Goal: Task Accomplishment & Management: Use online tool/utility

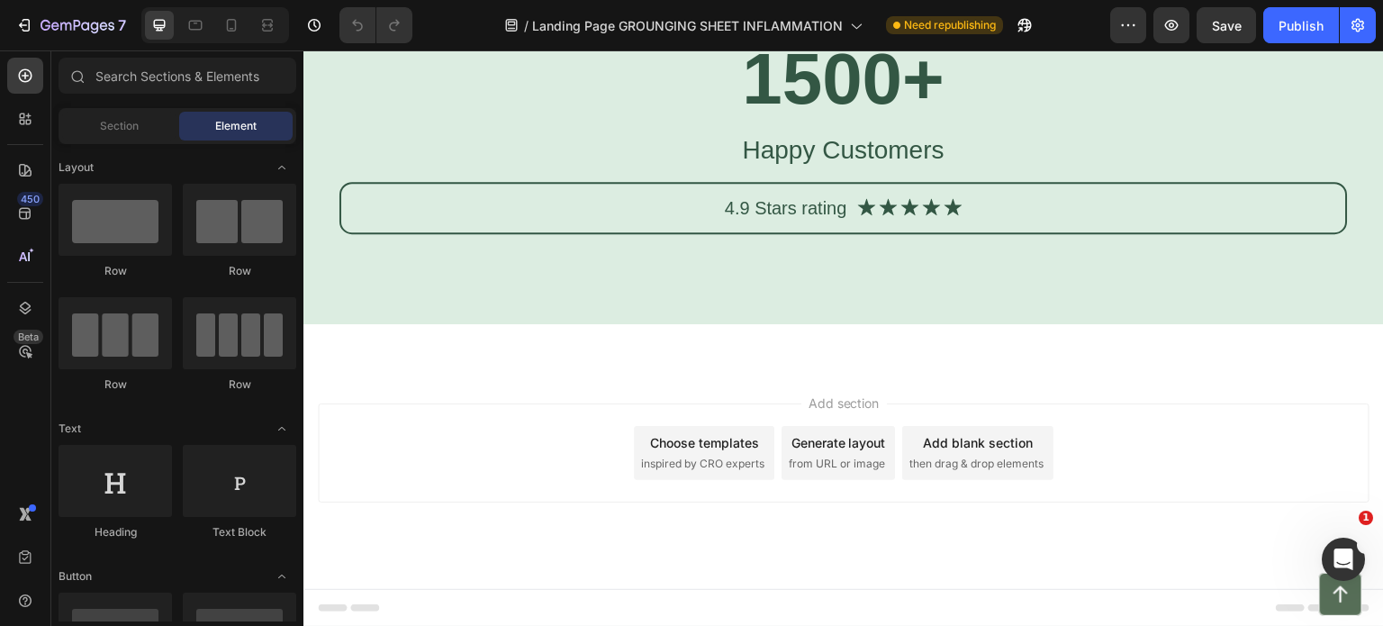
scroll to position [5673, 0]
click at [1382, 324] on img at bounding box center [1384, 133] width 0 height 384
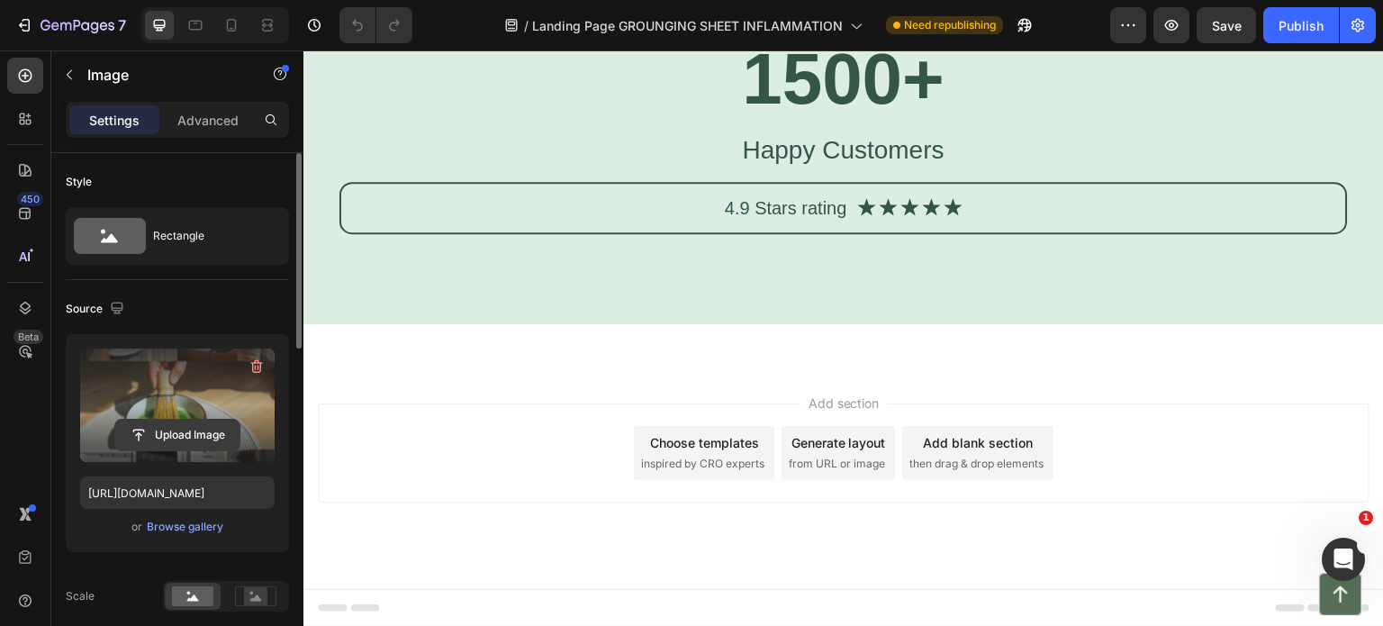
click at [180, 434] on input "file" at bounding box center [177, 435] width 124 height 31
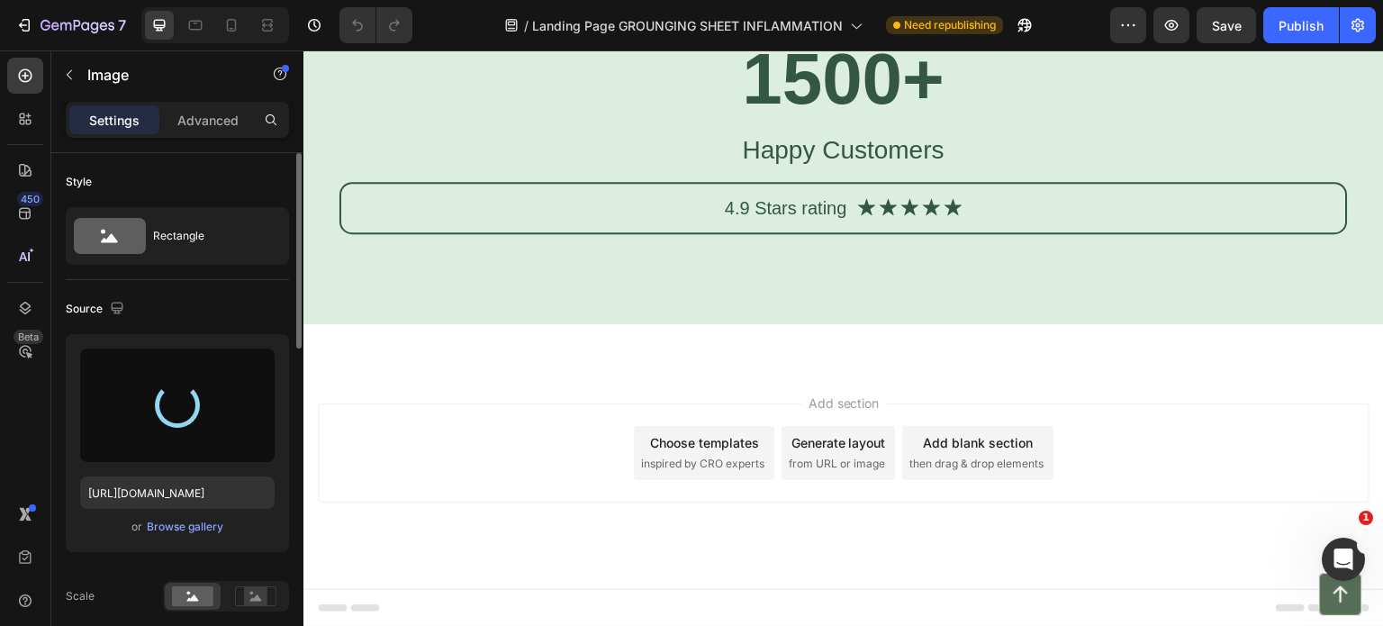
type input "[URL][DOMAIN_NAME]"
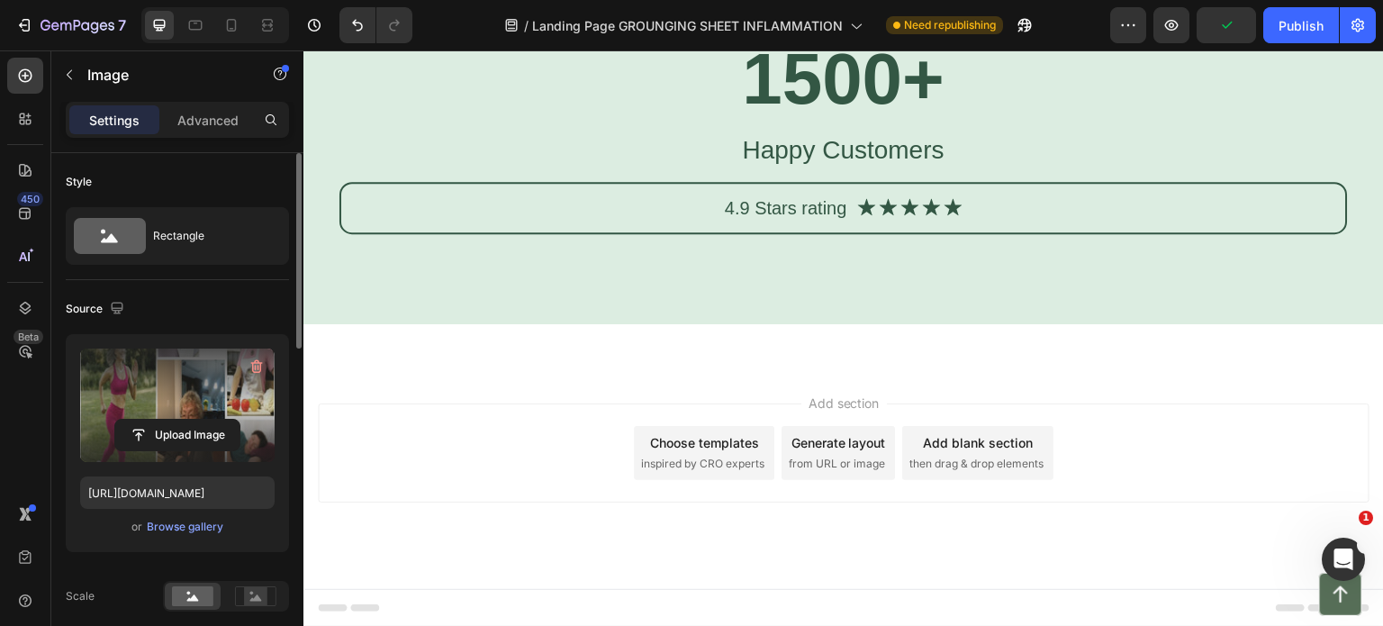
drag, startPoint x: 477, startPoint y: 486, endPoint x: 479, endPoint y: 516, distance: 29.8
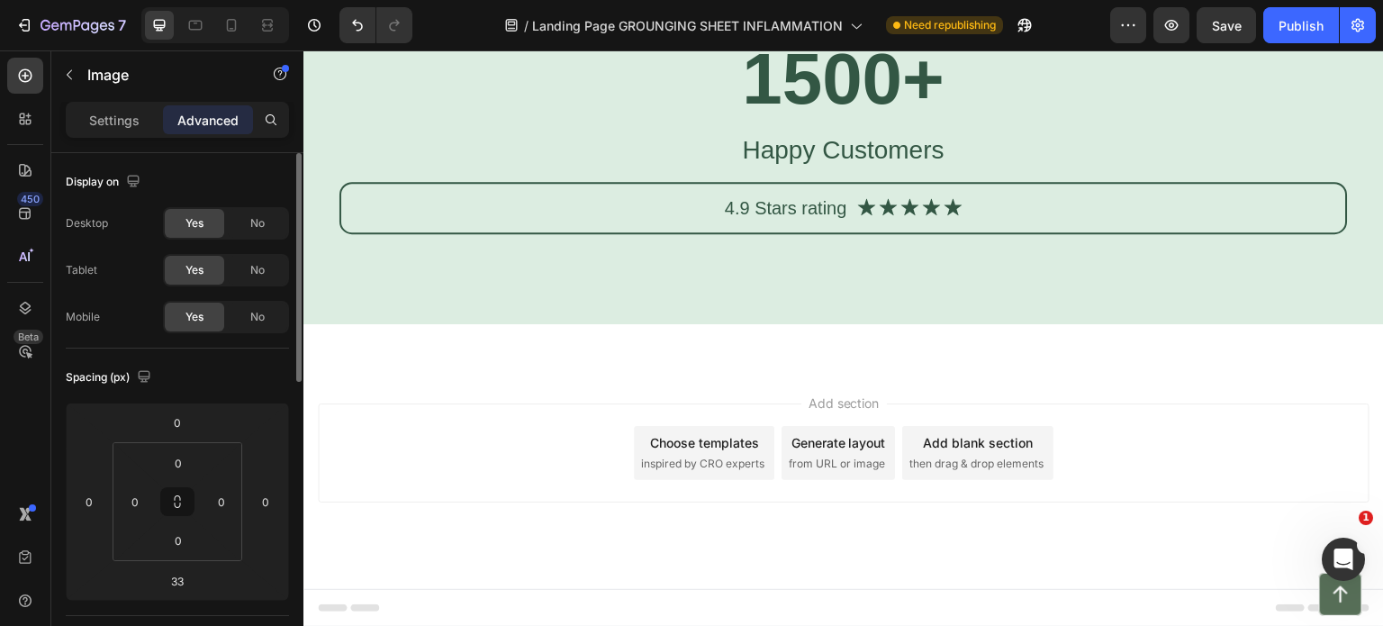
drag, startPoint x: 479, startPoint y: 516, endPoint x: 479, endPoint y: 621, distance: 105.3
drag, startPoint x: 480, startPoint y: 531, endPoint x: 483, endPoint y: 396, distance: 135.1
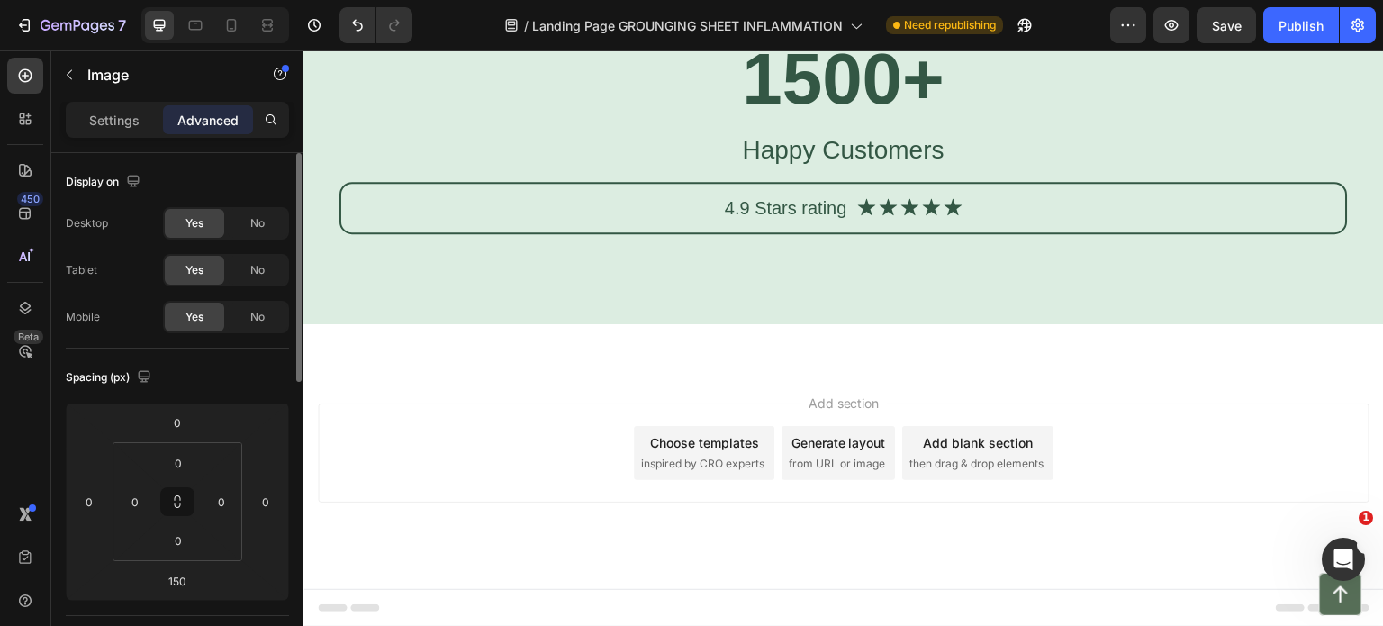
type input "0"
click at [1382, 298] on img at bounding box center [1384, 133] width 0 height 384
click at [689, 307] on div "1500+ Heading Happy Customers Text Block 4.9 Stars rating Text Block Icon Icon …" at bounding box center [843, 133] width 1081 height 384
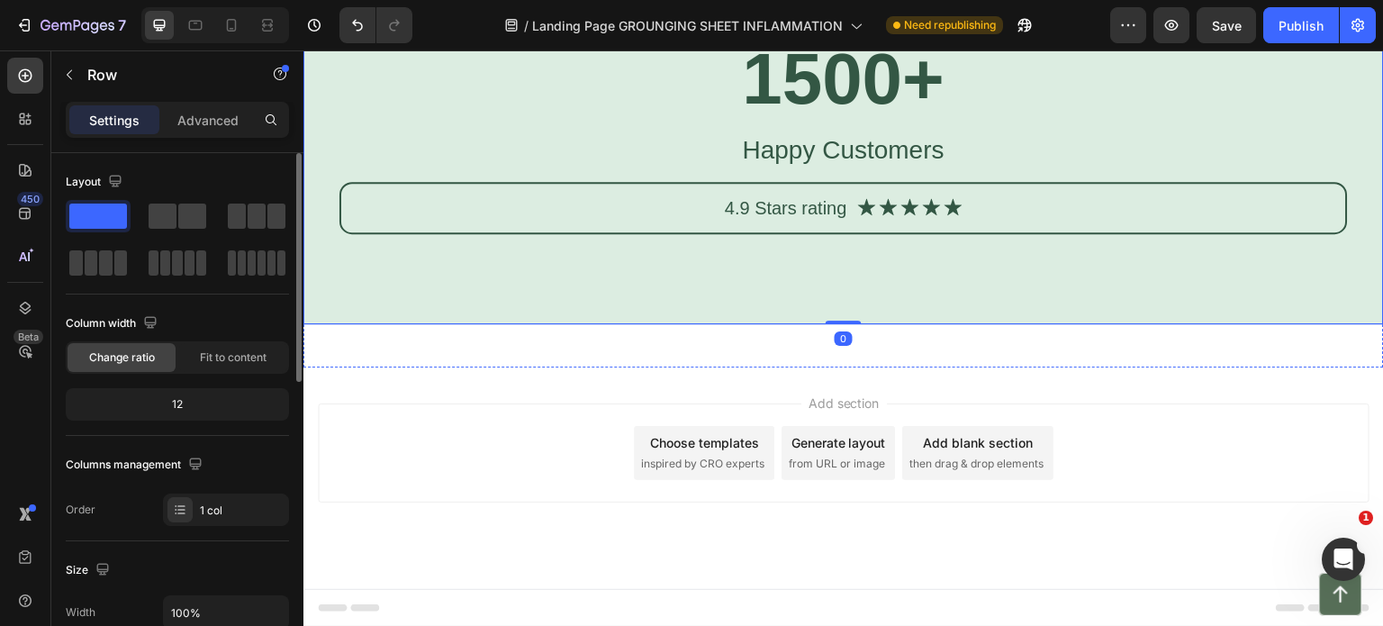
click at [303, 251] on div "Image" at bounding box center [303, 133] width 0 height 384
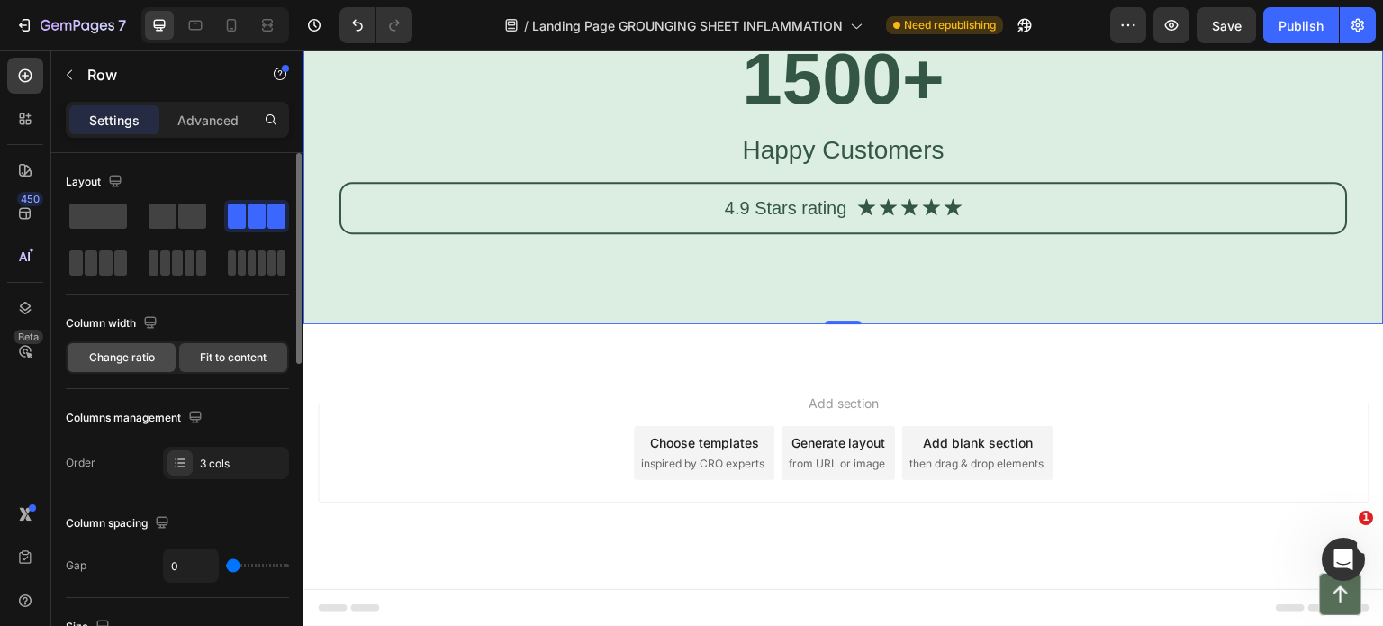
click at [110, 351] on span "Change ratio" at bounding box center [122, 357] width 66 height 16
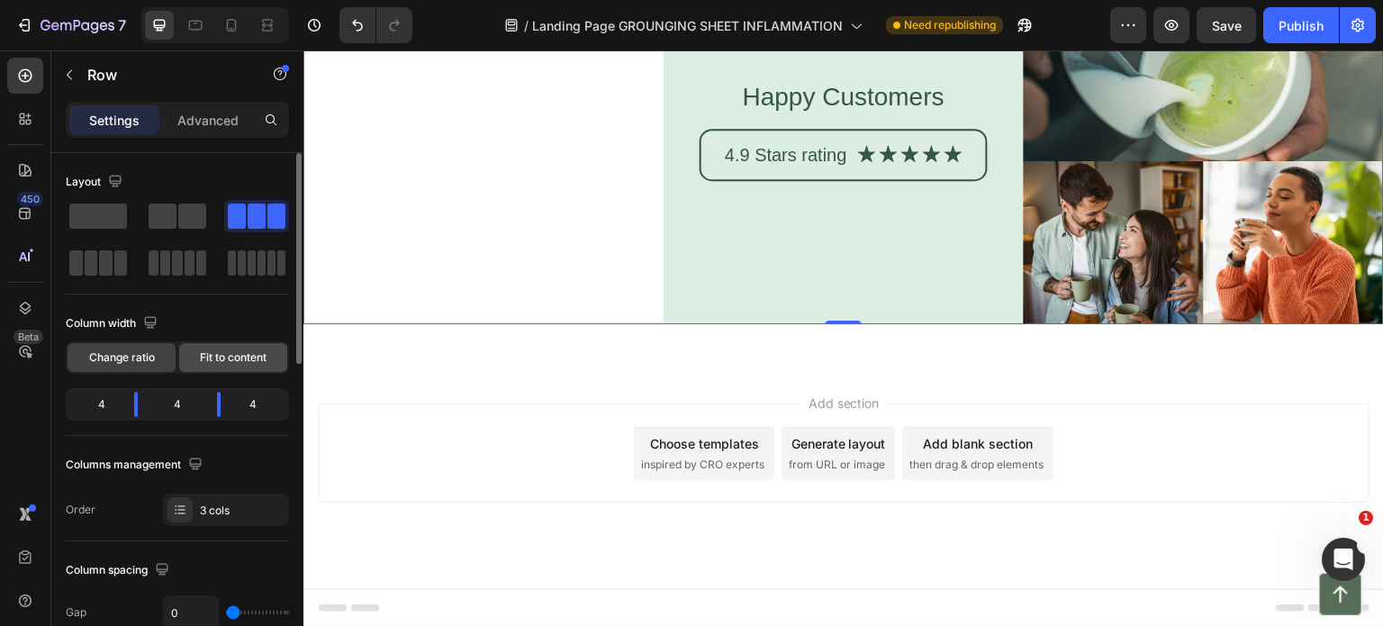
click at [241, 359] on span "Fit to content" at bounding box center [233, 357] width 67 height 16
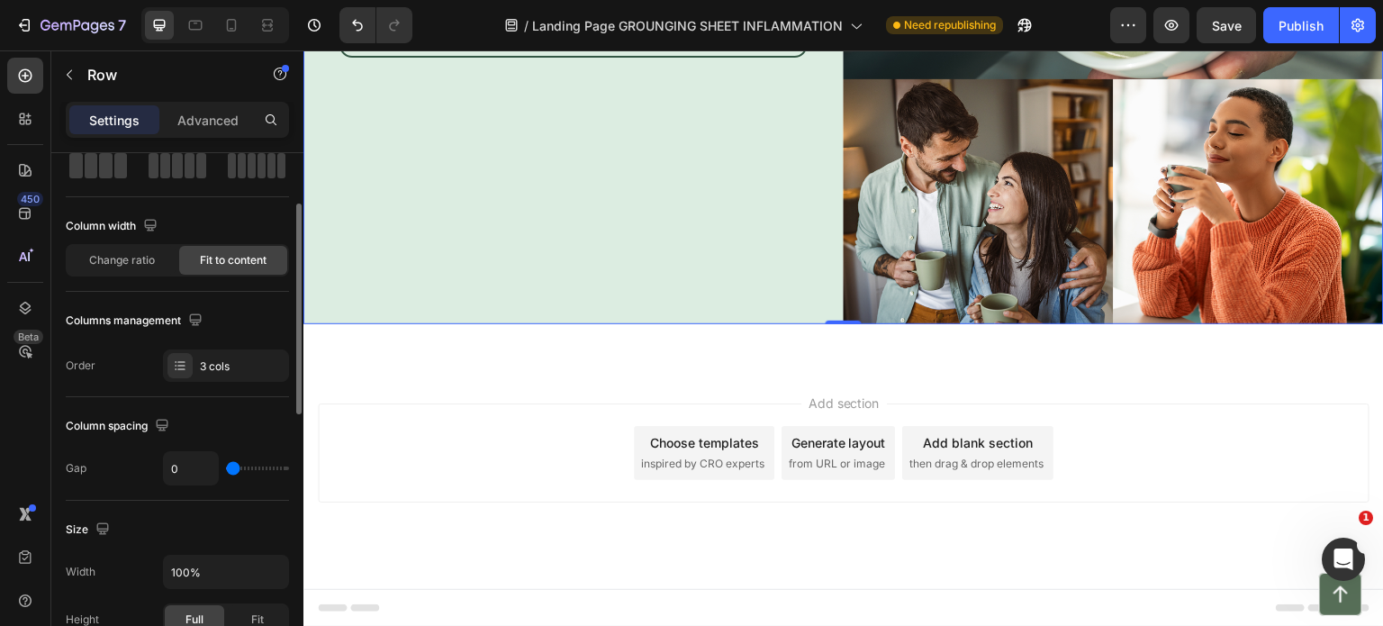
scroll to position [108, 0]
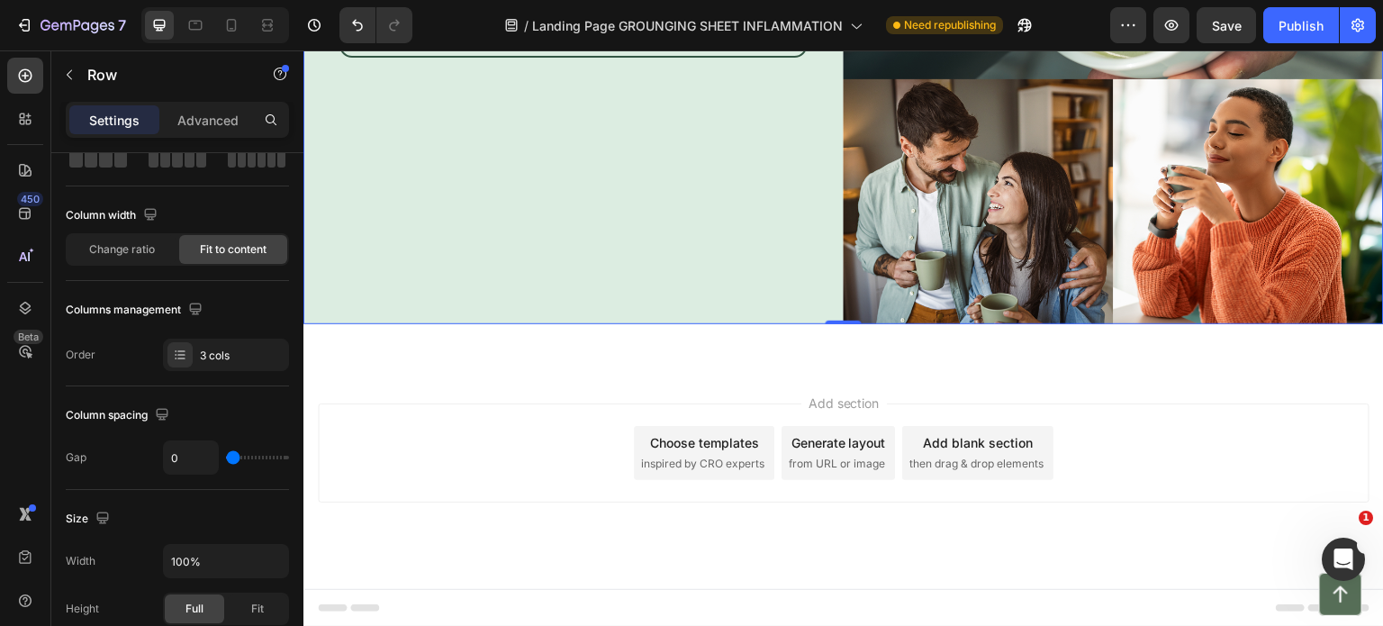
type input "31"
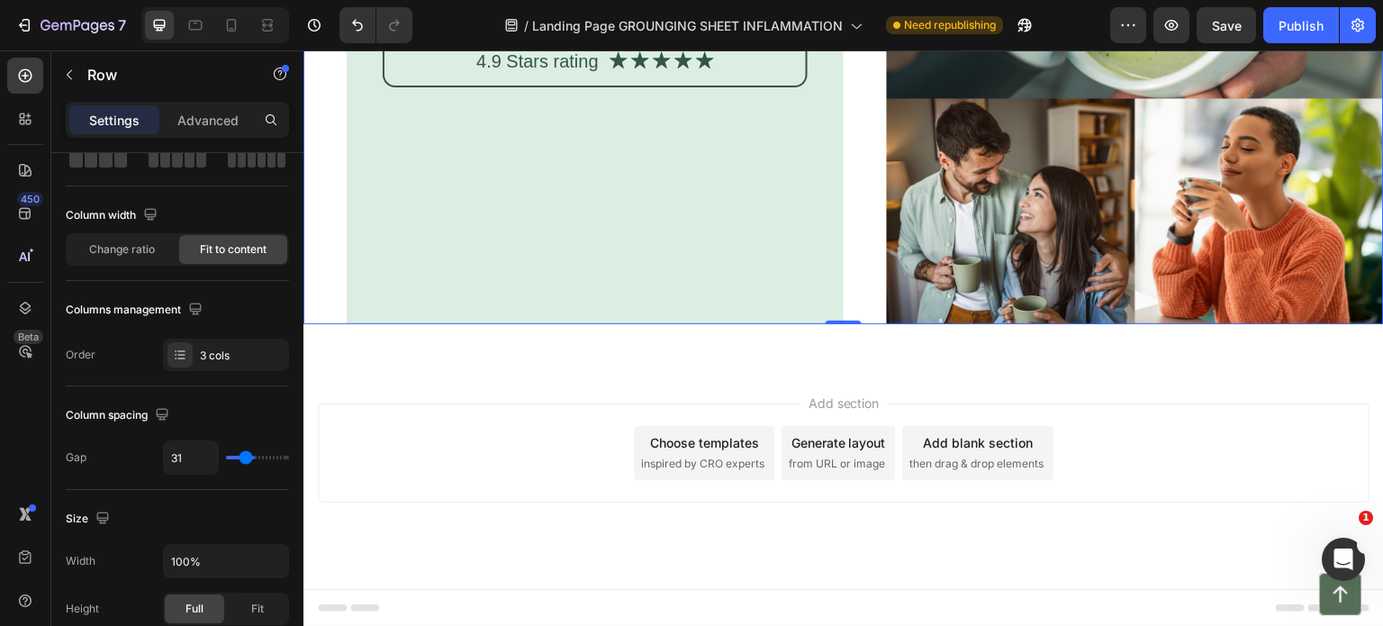
type input "48"
type input "86"
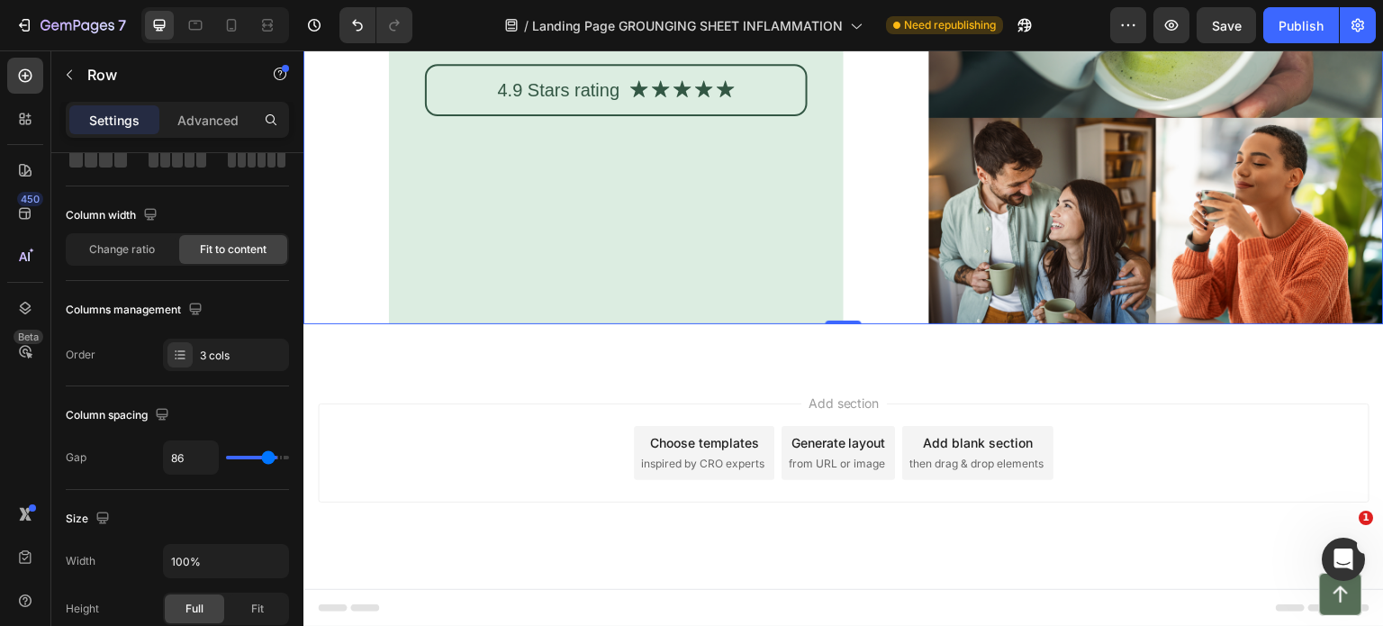
type input "95"
type input "0"
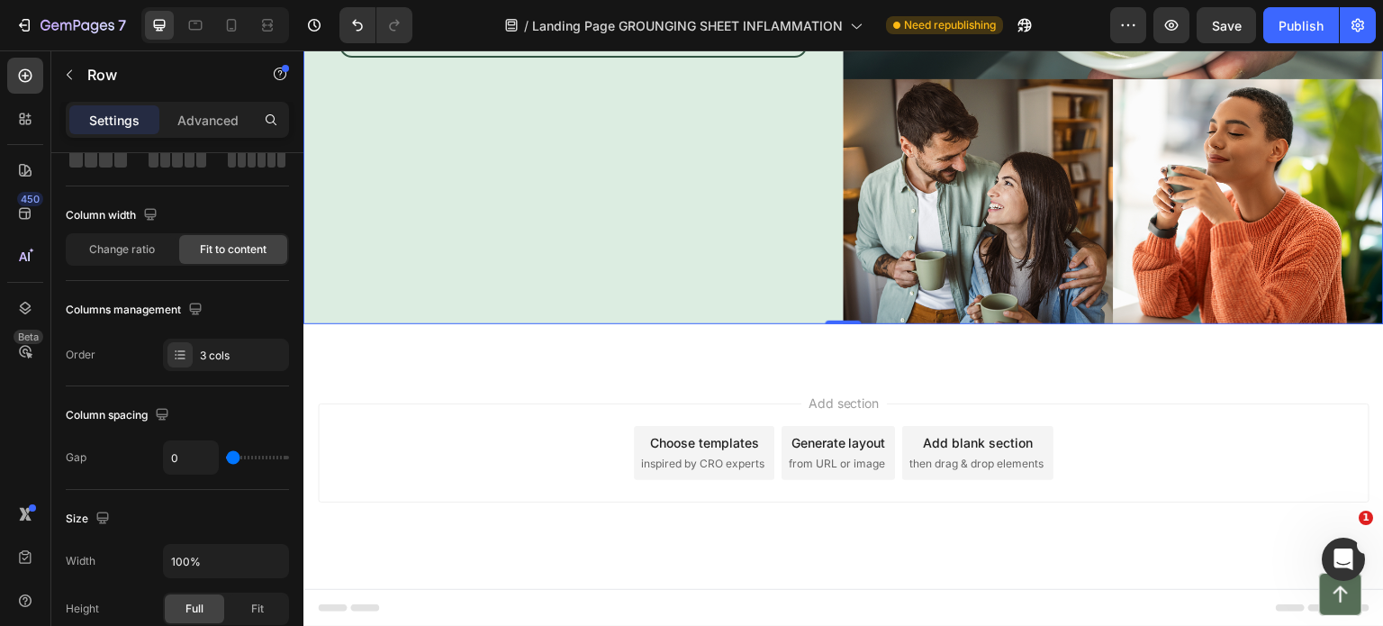
type input "120"
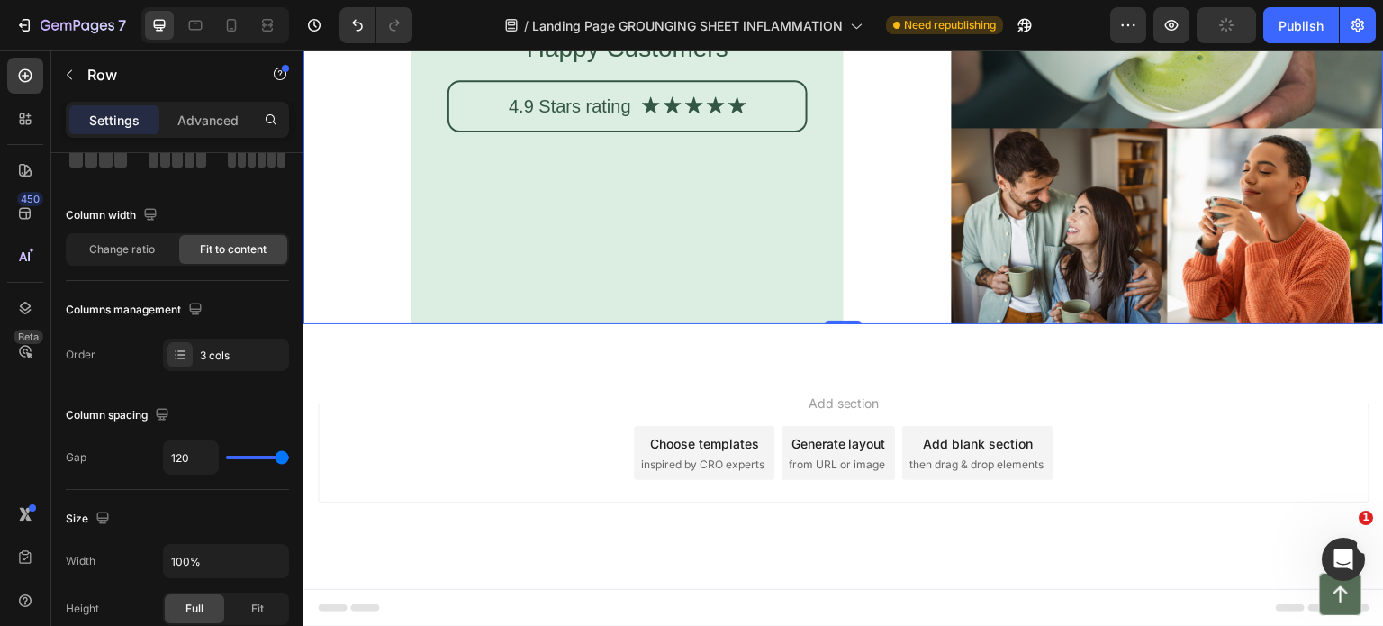
type input "0"
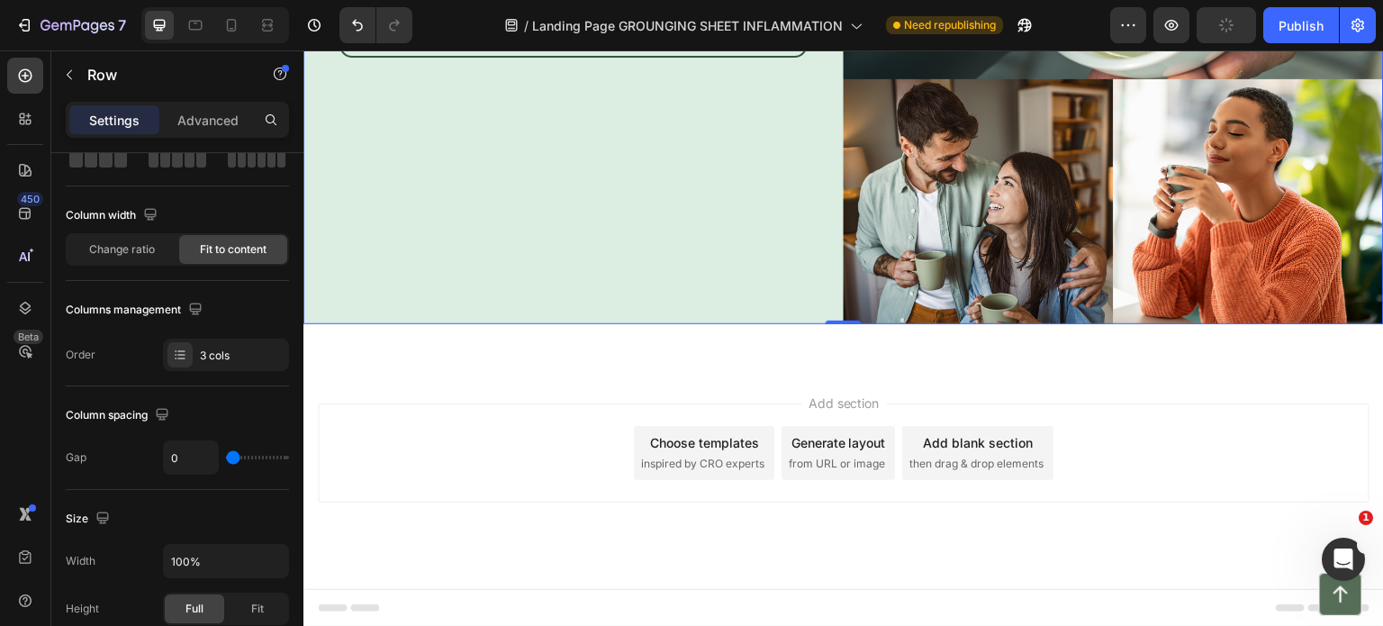
drag, startPoint x: 234, startPoint y: 462, endPoint x: 194, endPoint y: 461, distance: 40.5
click at [226, 459] on input "range" at bounding box center [257, 458] width 63 height 4
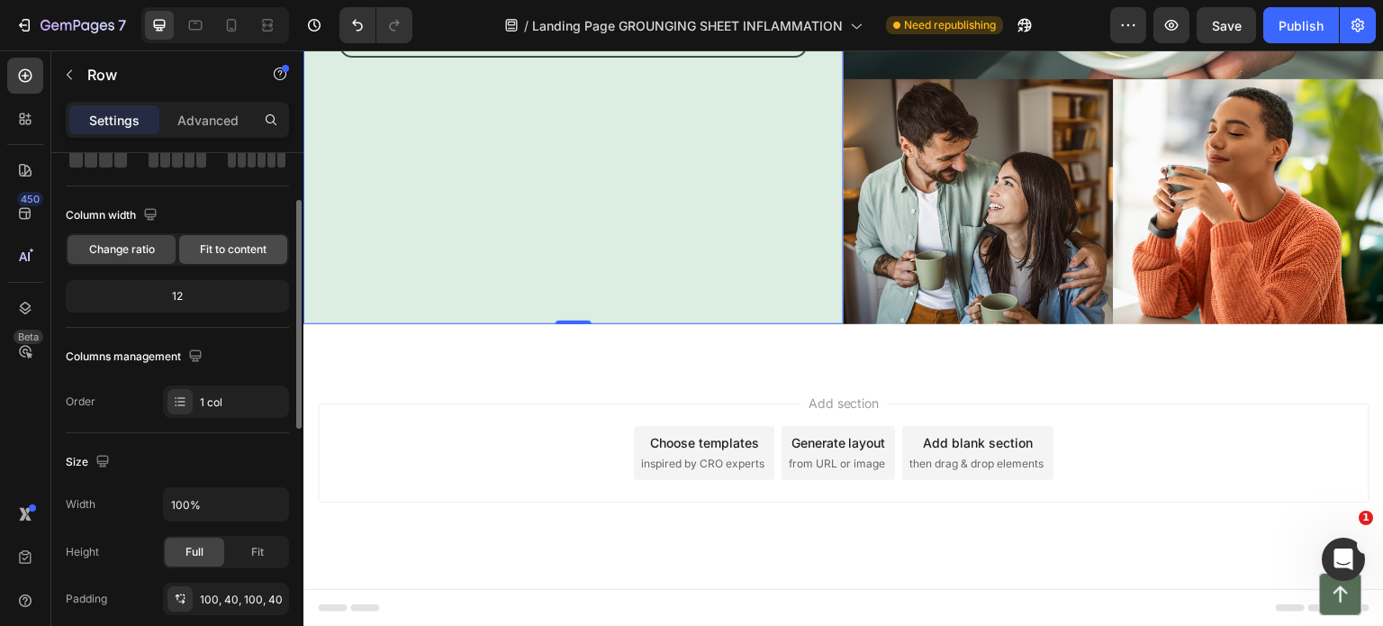
click at [253, 245] on span "Fit to content" at bounding box center [233, 249] width 67 height 16
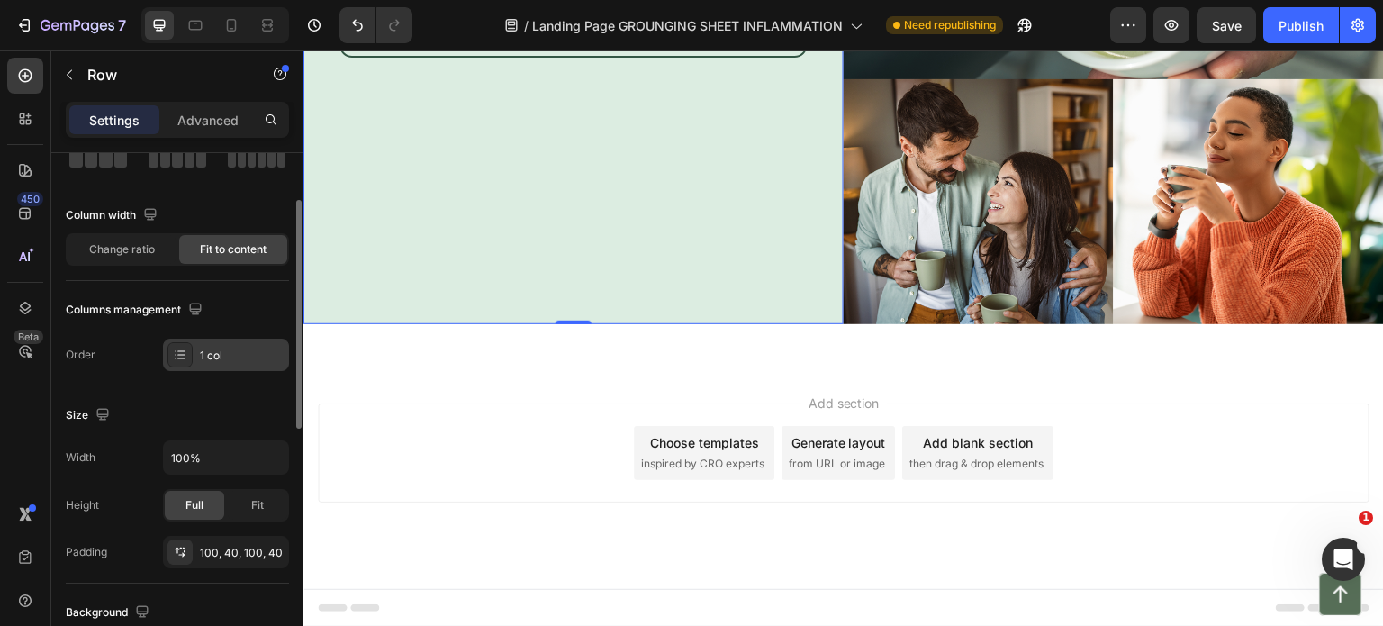
click at [244, 363] on div "1 col" at bounding box center [226, 355] width 126 height 32
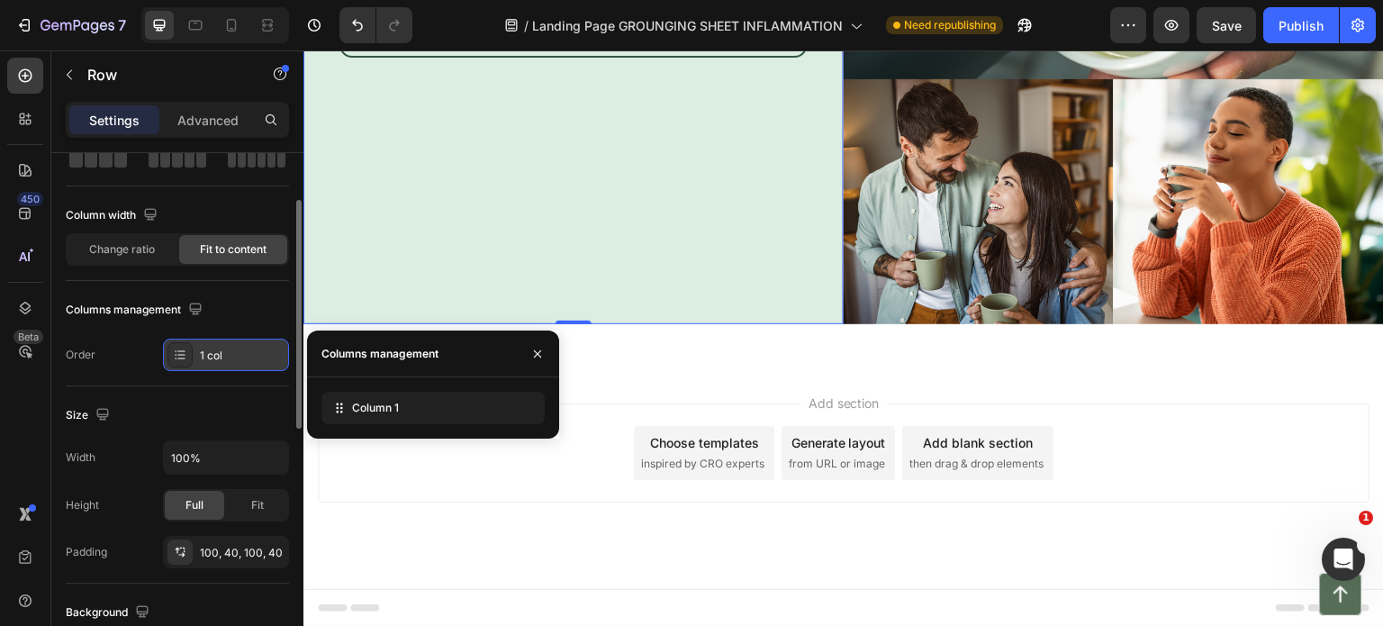
click at [244, 363] on div "1 col" at bounding box center [226, 355] width 126 height 32
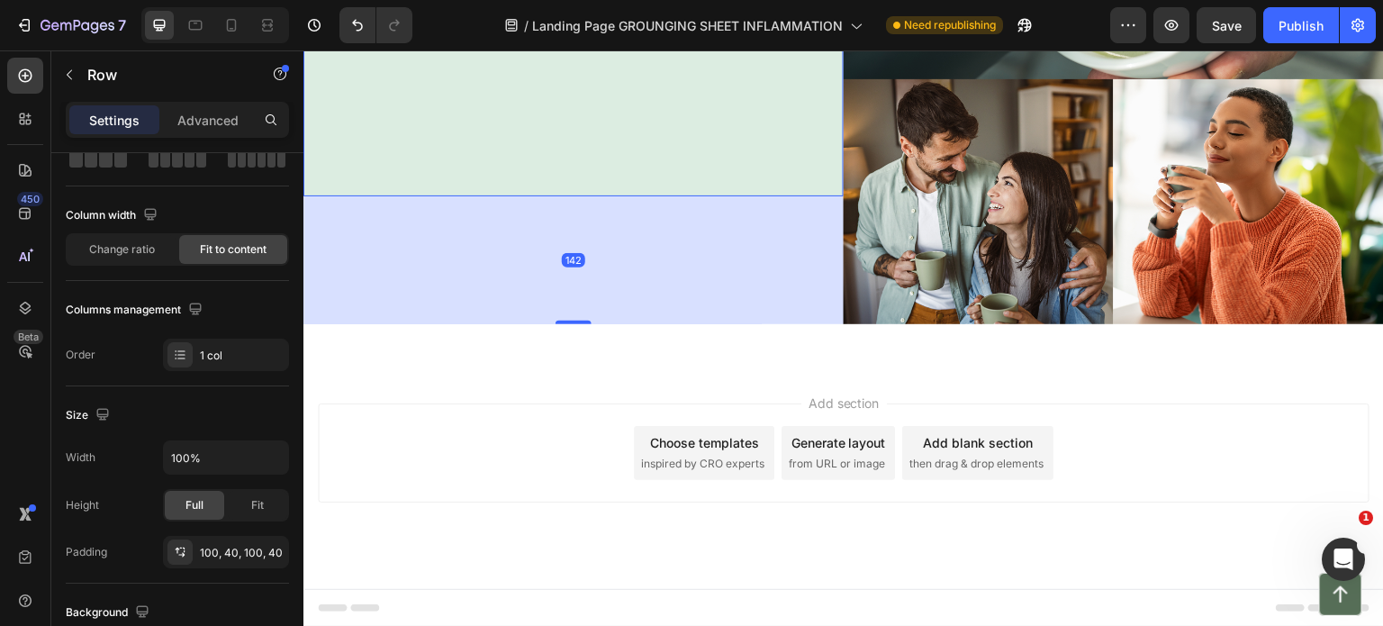
drag, startPoint x: 835, startPoint y: 330, endPoint x: 822, endPoint y: 457, distance: 128.5
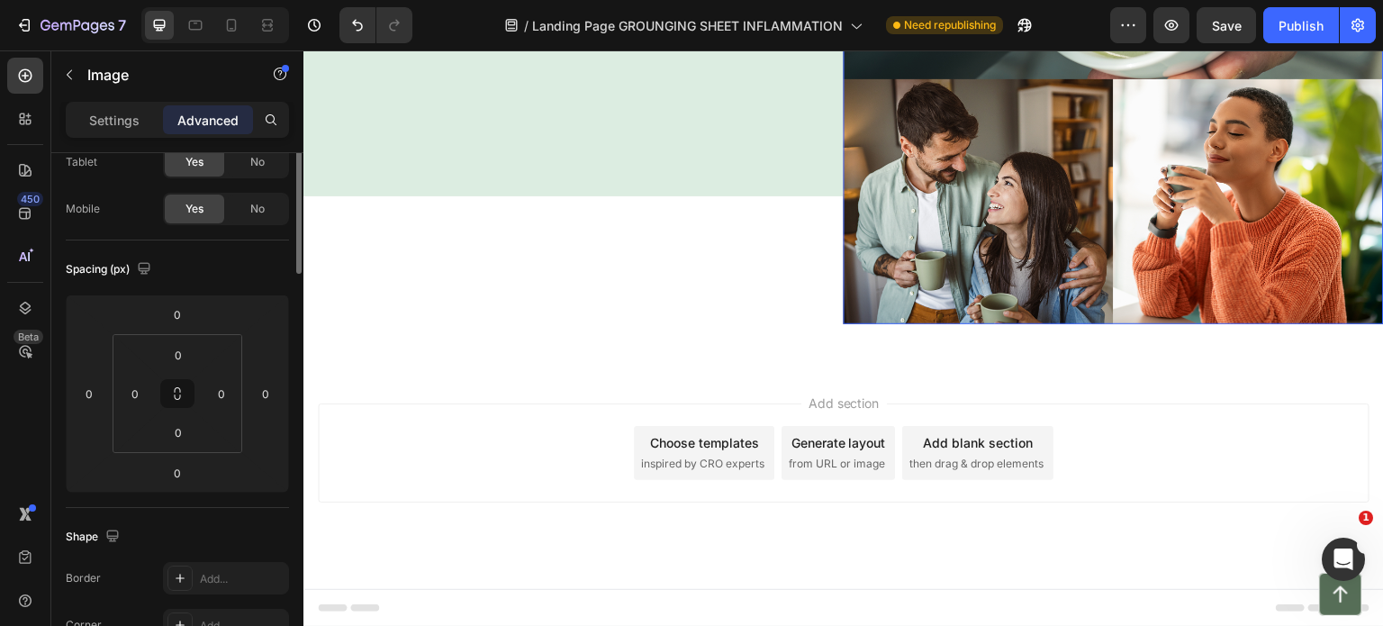
scroll to position [0, 0]
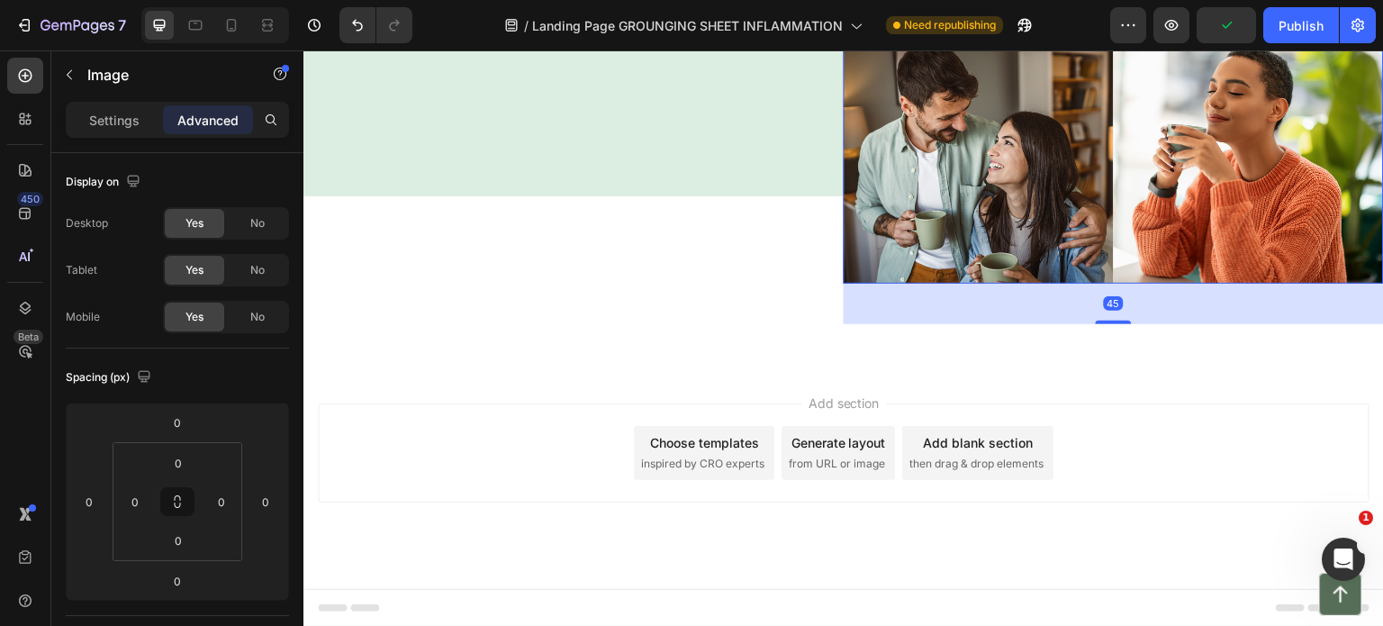
drag, startPoint x: 1192, startPoint y: 359, endPoint x: 1199, endPoint y: 439, distance: 79.6
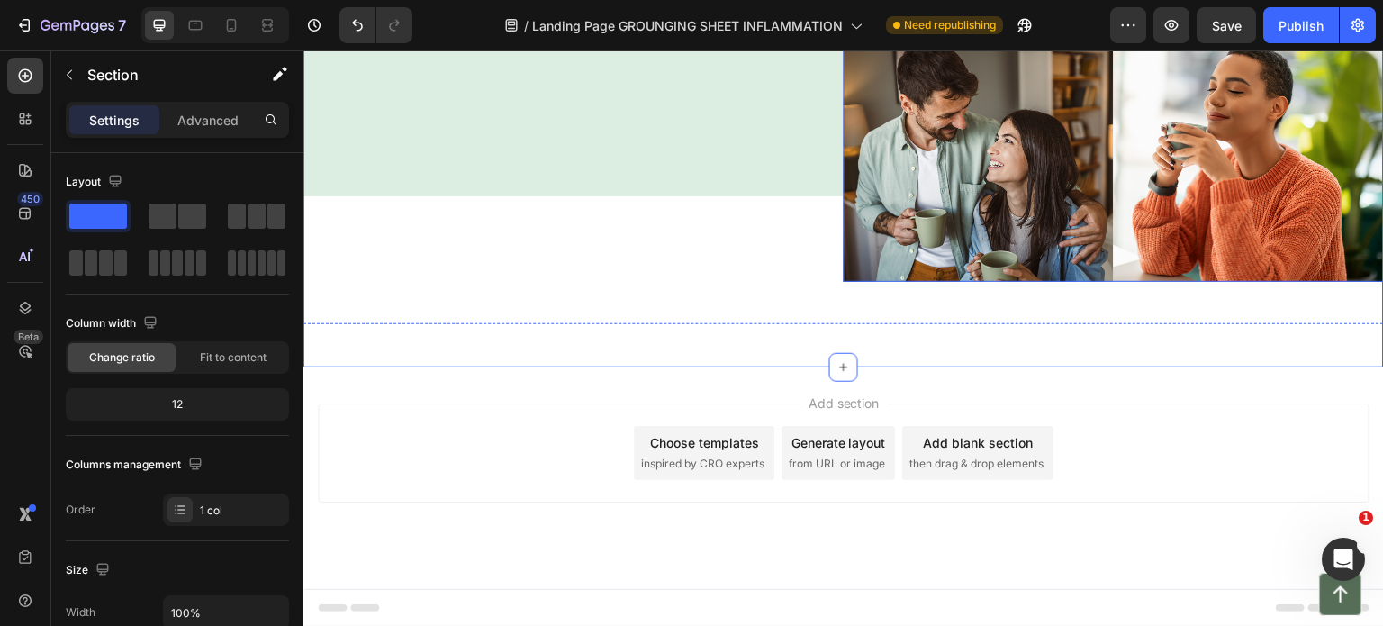
scroll to position [6009, 0]
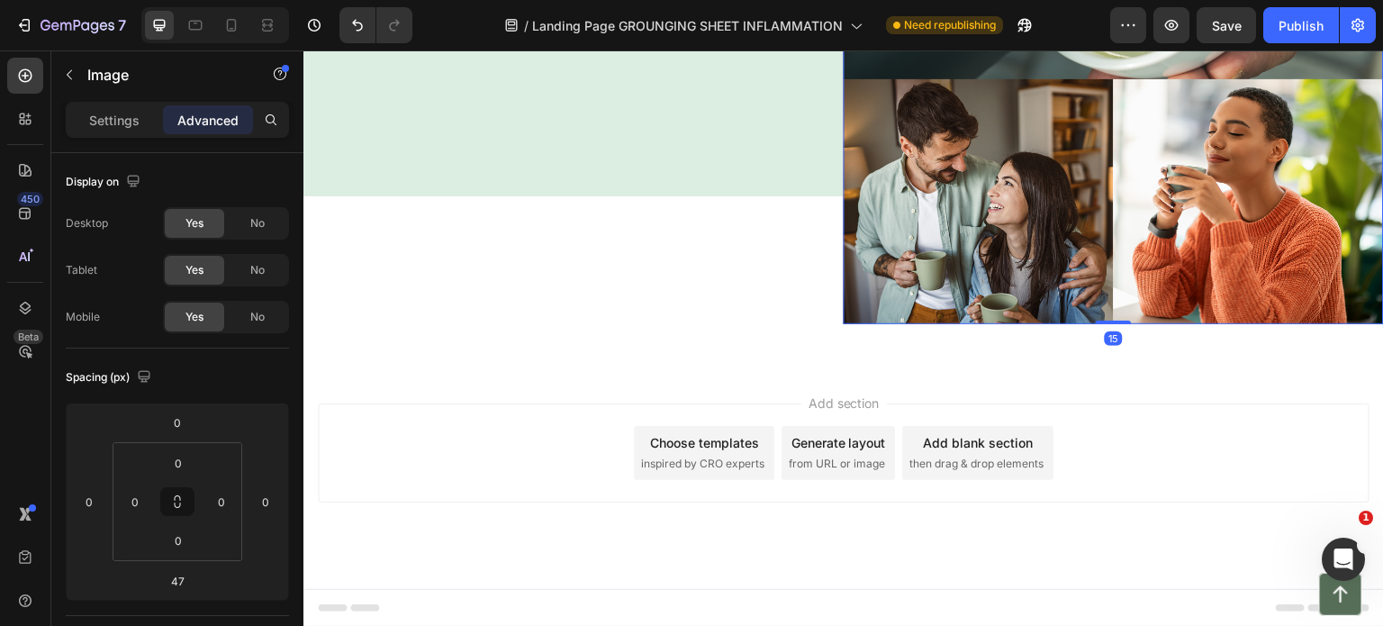
scroll to position [5993, 0]
drag, startPoint x: 1194, startPoint y: 323, endPoint x: 1186, endPoint y: 274, distance: 50.2
type input "0"
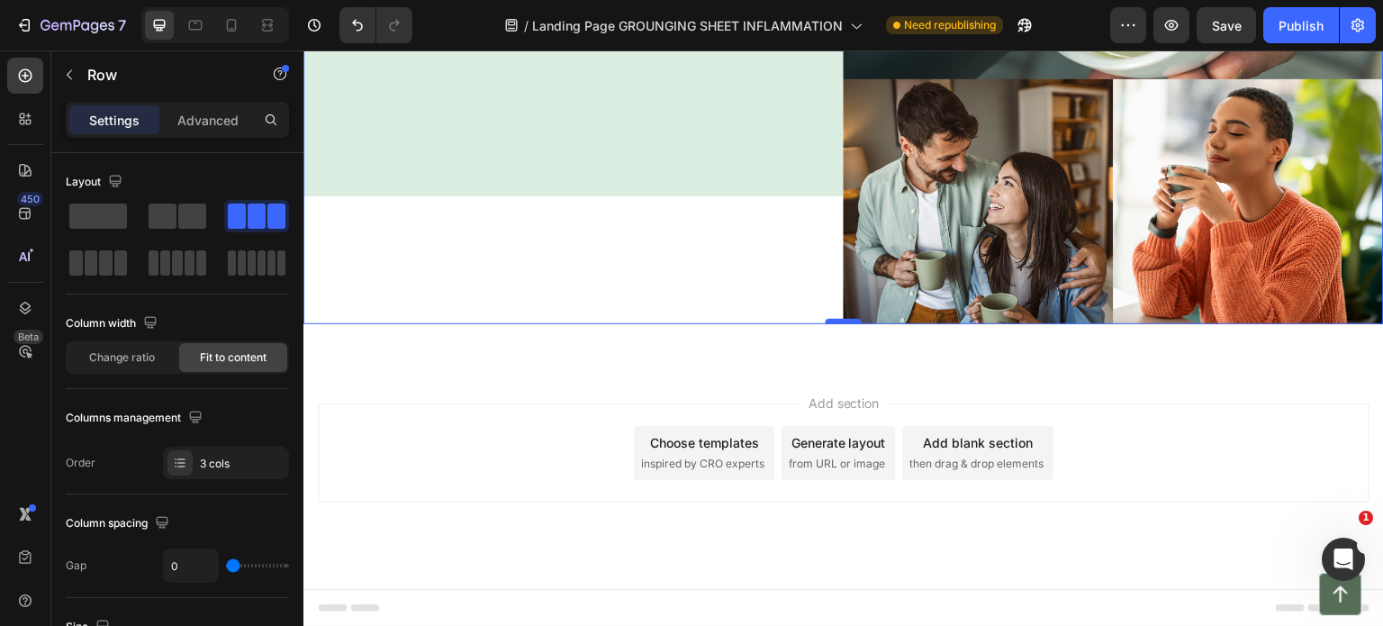
scroll to position [5969, 0]
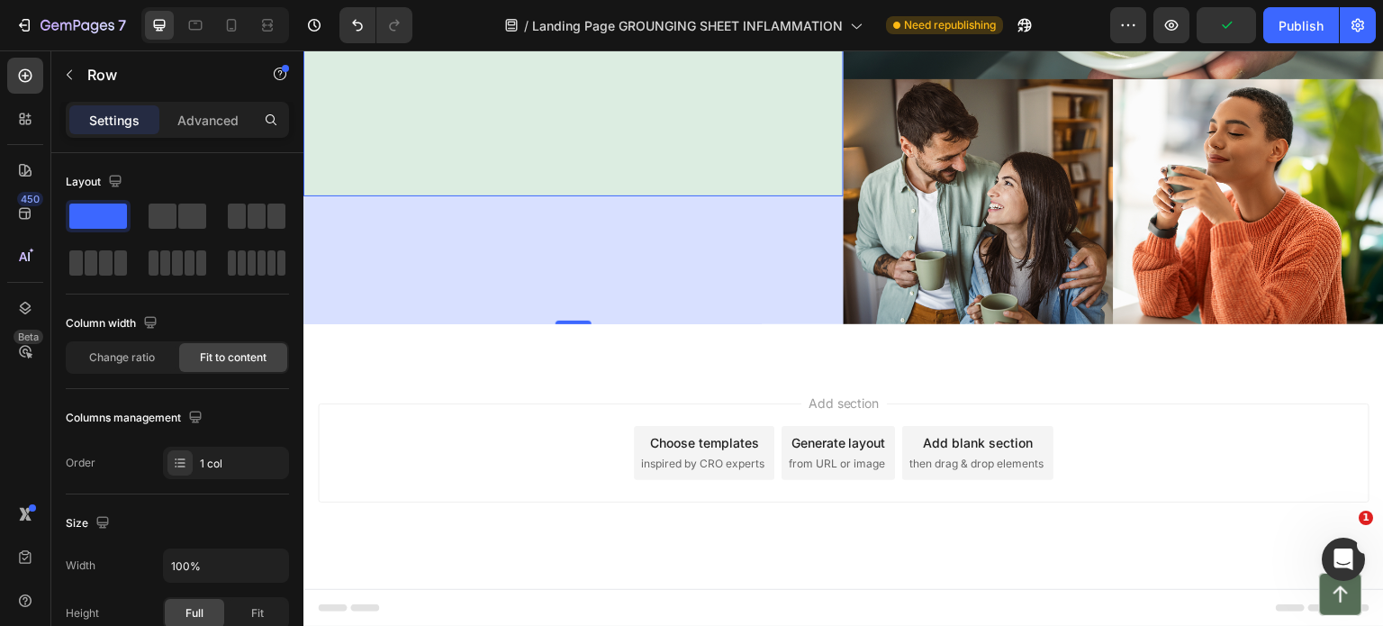
scroll to position [5967, 0]
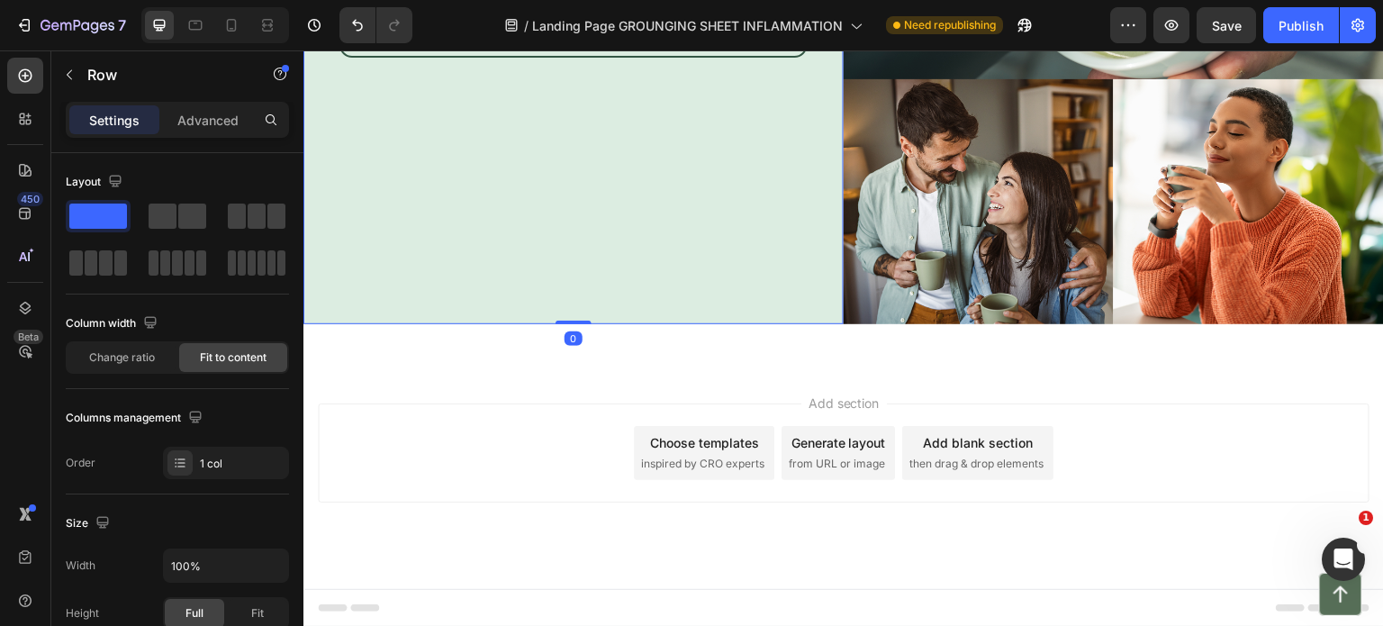
drag, startPoint x: 838, startPoint y: 344, endPoint x: 863, endPoint y: 179, distance: 166.6
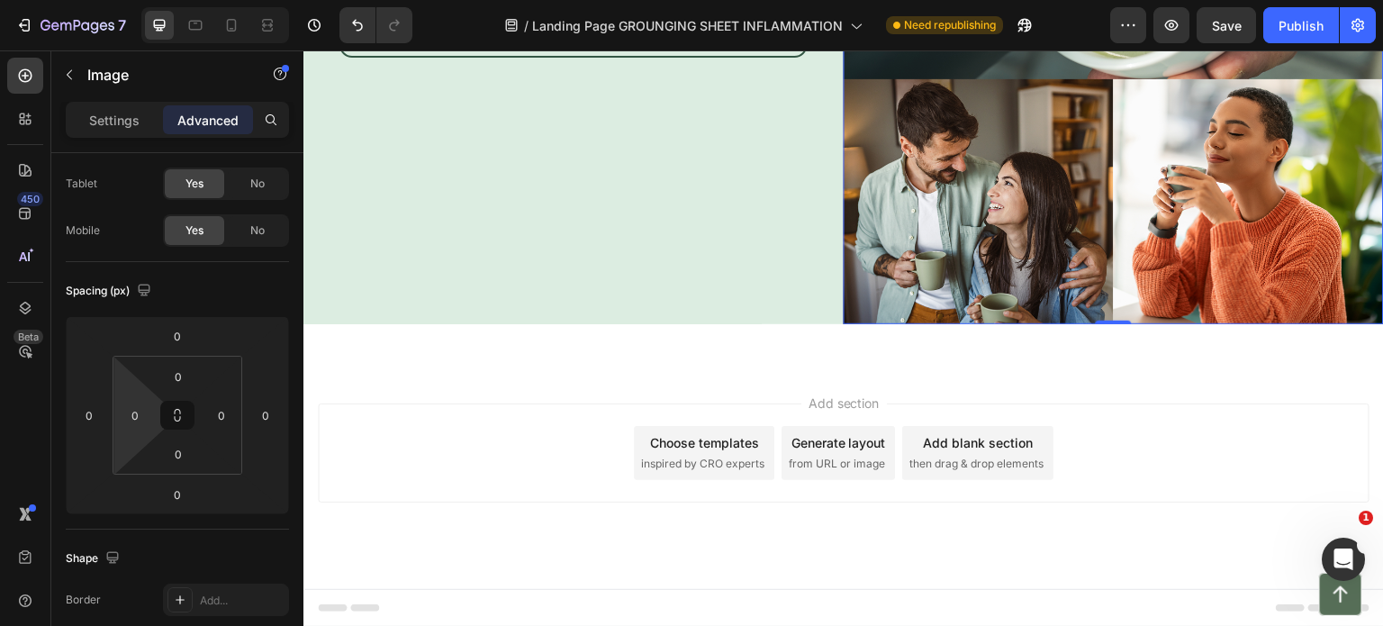
scroll to position [674, 0]
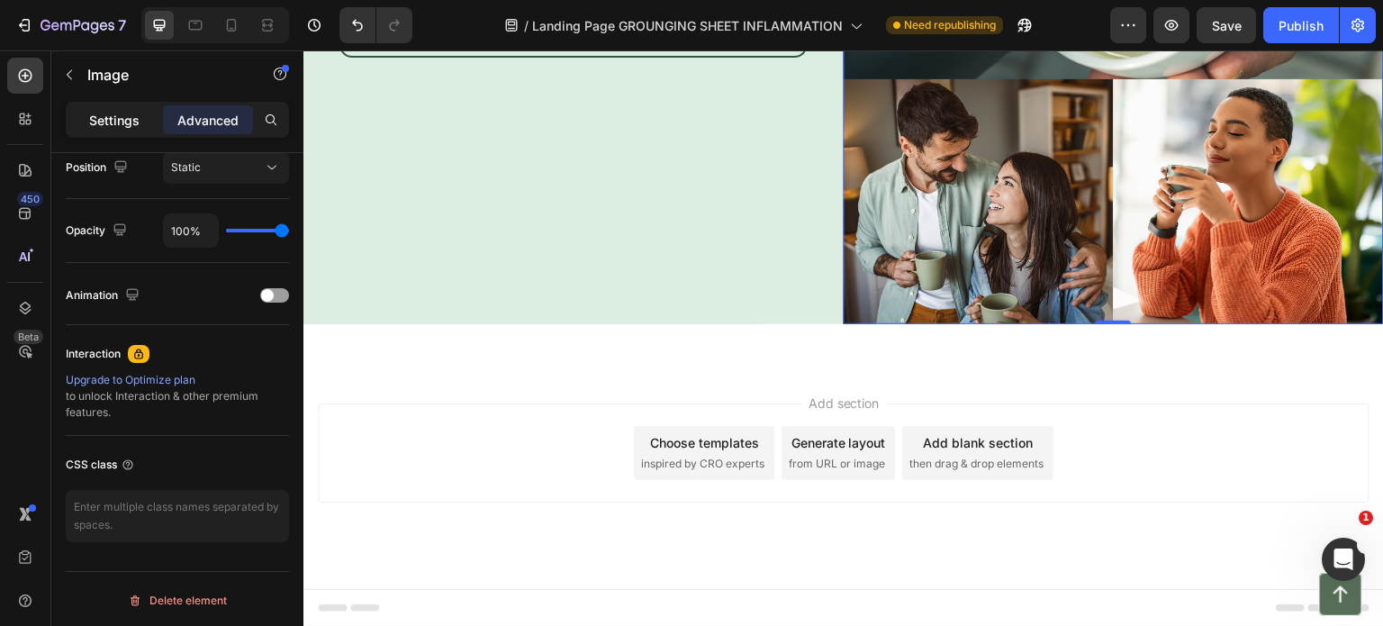
click at [113, 125] on p "Settings" at bounding box center [114, 120] width 50 height 19
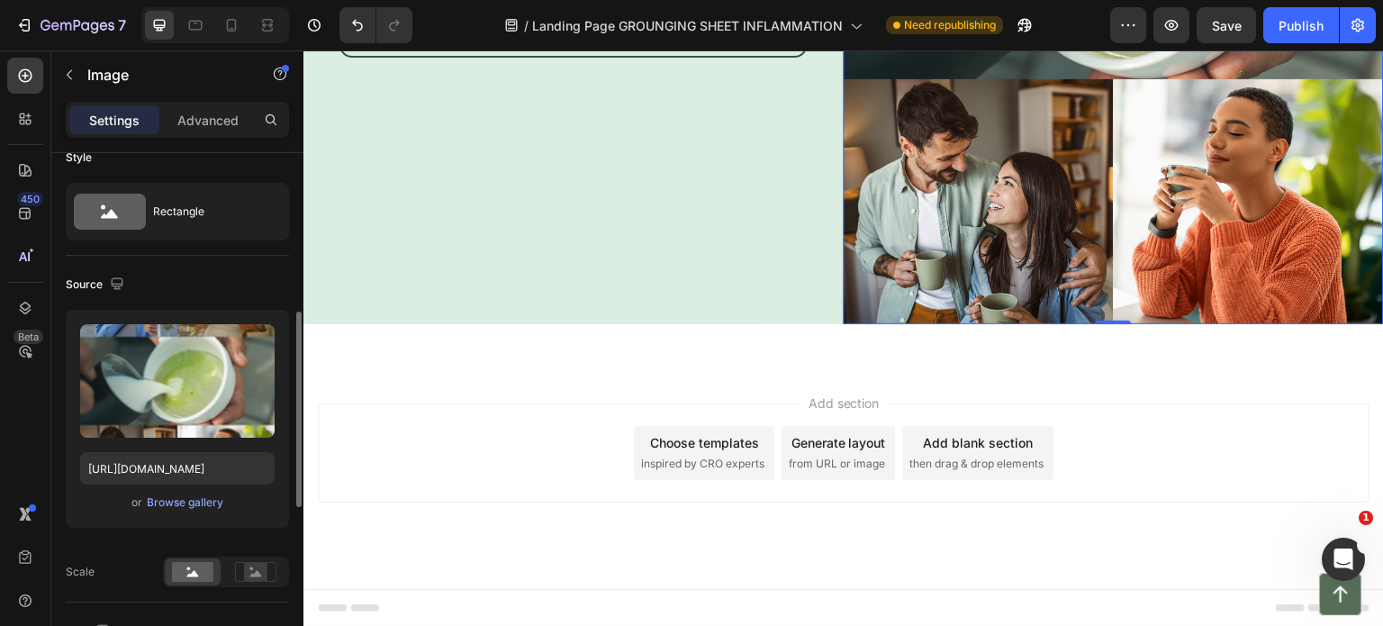
scroll to position [0, 0]
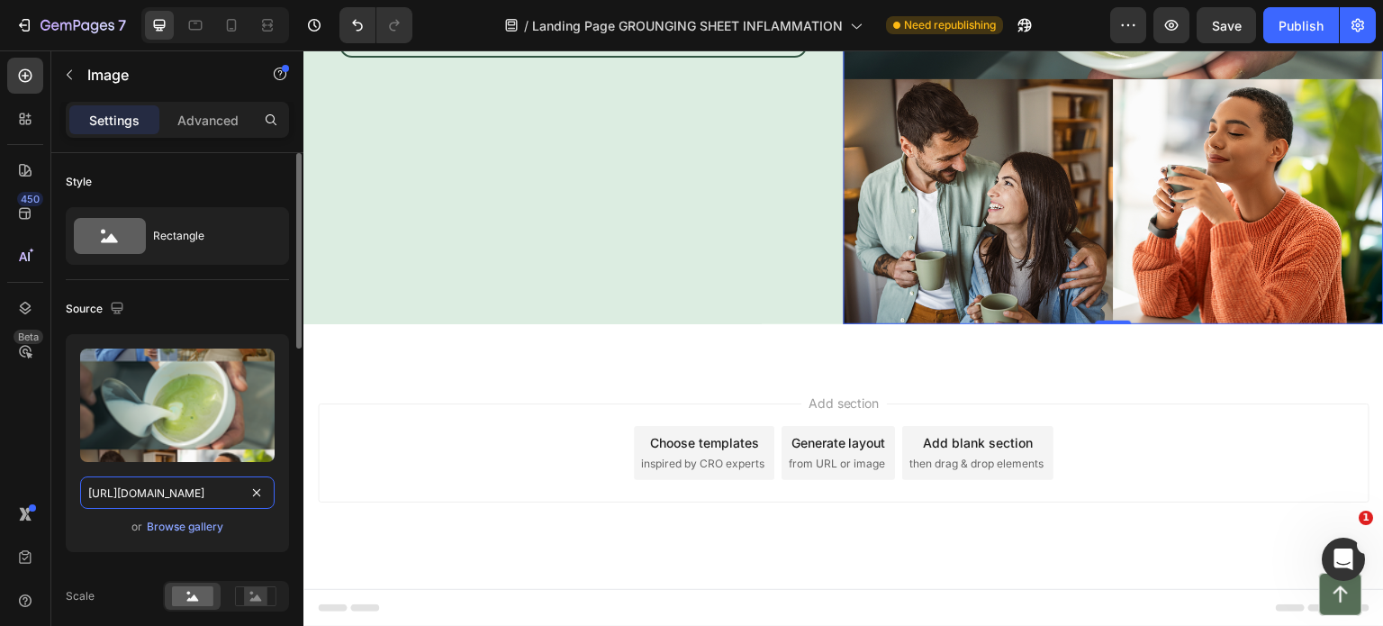
click at [180, 494] on input "[URL][DOMAIN_NAME]" at bounding box center [177, 492] width 194 height 32
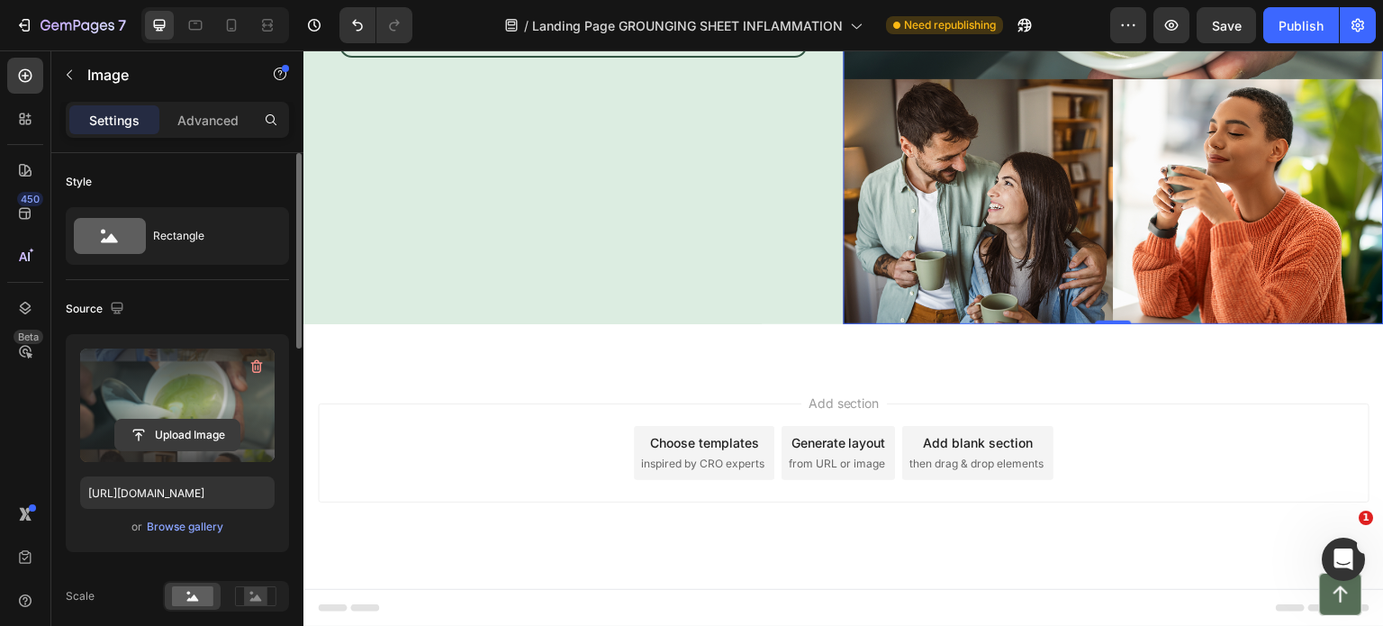
click at [159, 427] on input "file" at bounding box center [177, 435] width 124 height 31
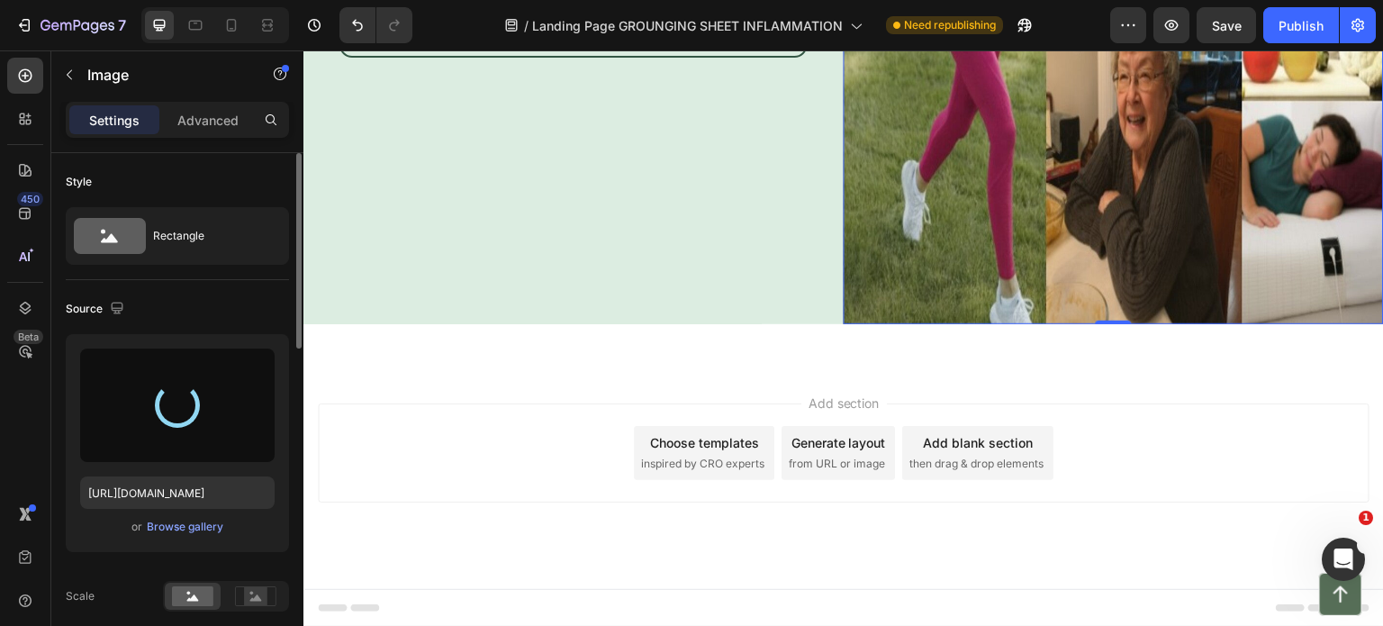
type input "[URL][DOMAIN_NAME]"
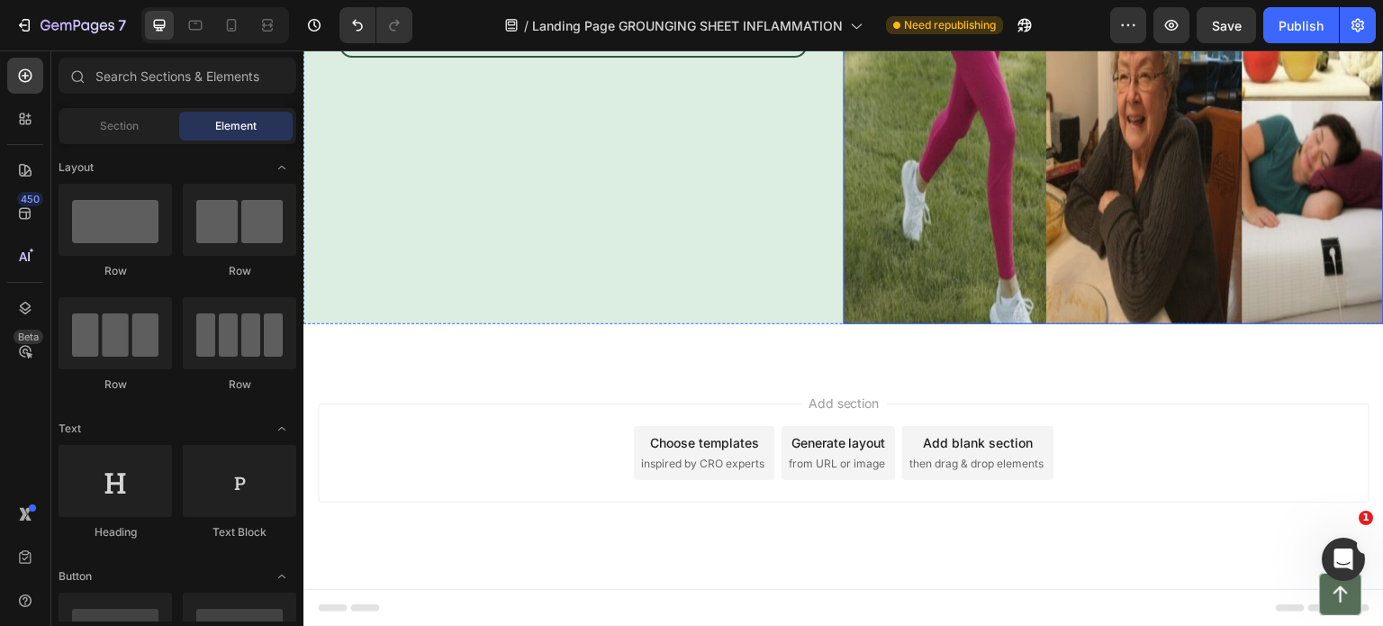
scroll to position [5683, 0]
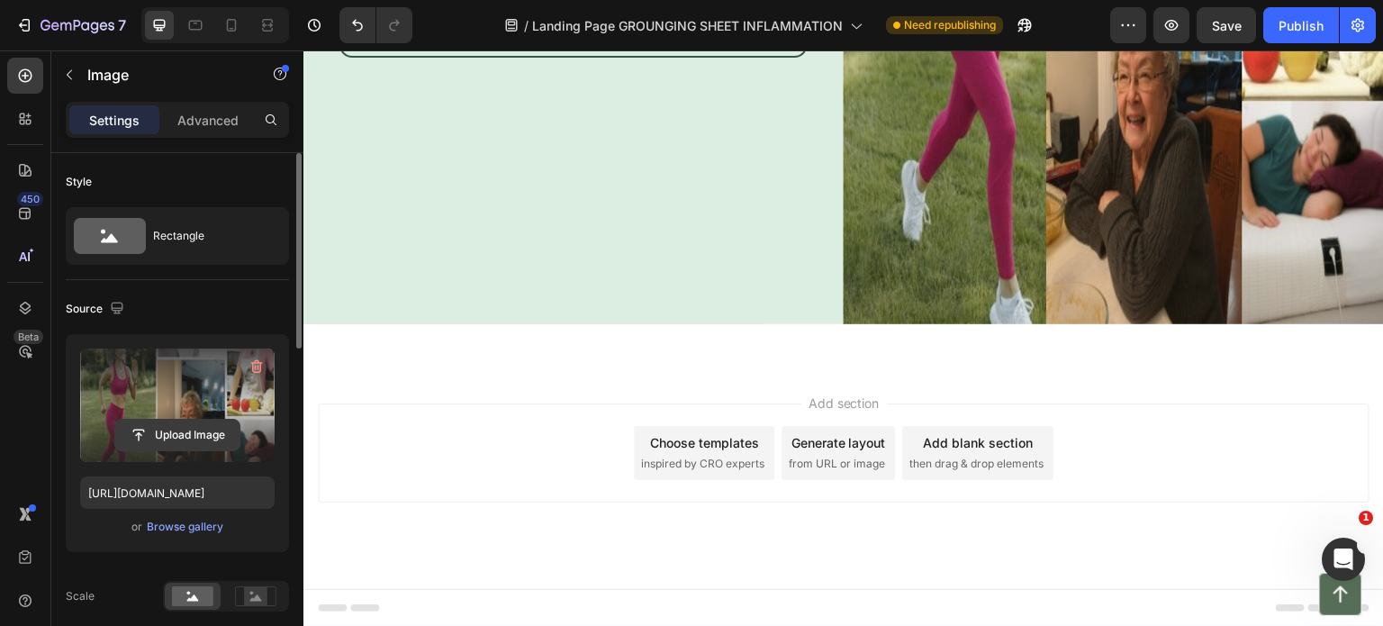
click at [176, 431] on input "file" at bounding box center [177, 435] width 124 height 31
click at [158, 430] on input "file" at bounding box center [177, 435] width 124 height 31
click at [167, 438] on input "file" at bounding box center [177, 435] width 124 height 31
click at [216, 431] on input "file" at bounding box center [177, 435] width 124 height 31
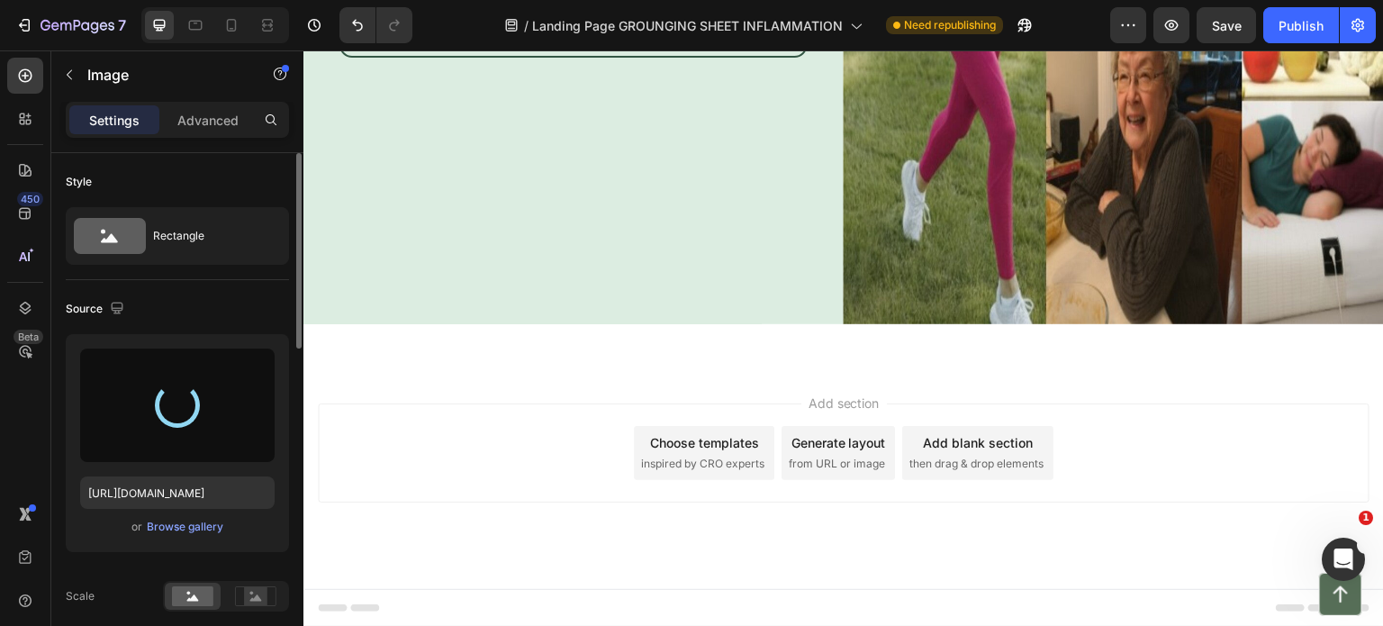
type input "[URL][DOMAIN_NAME]"
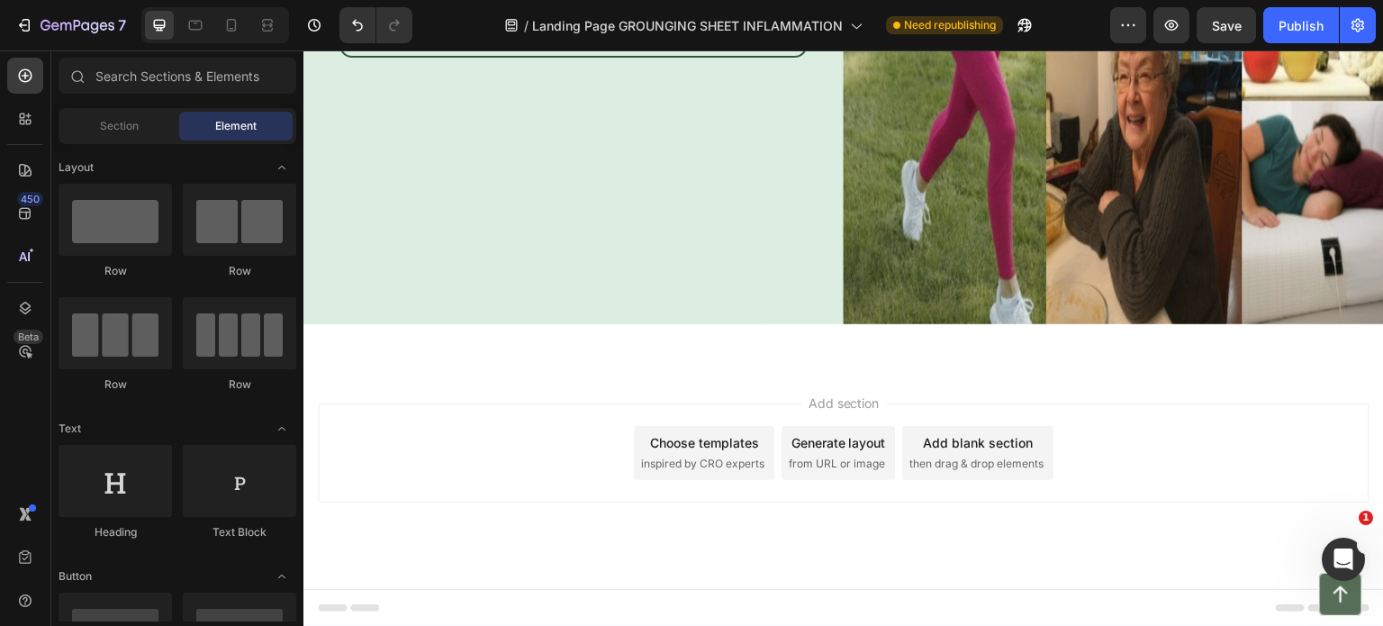
scroll to position [5728, 0]
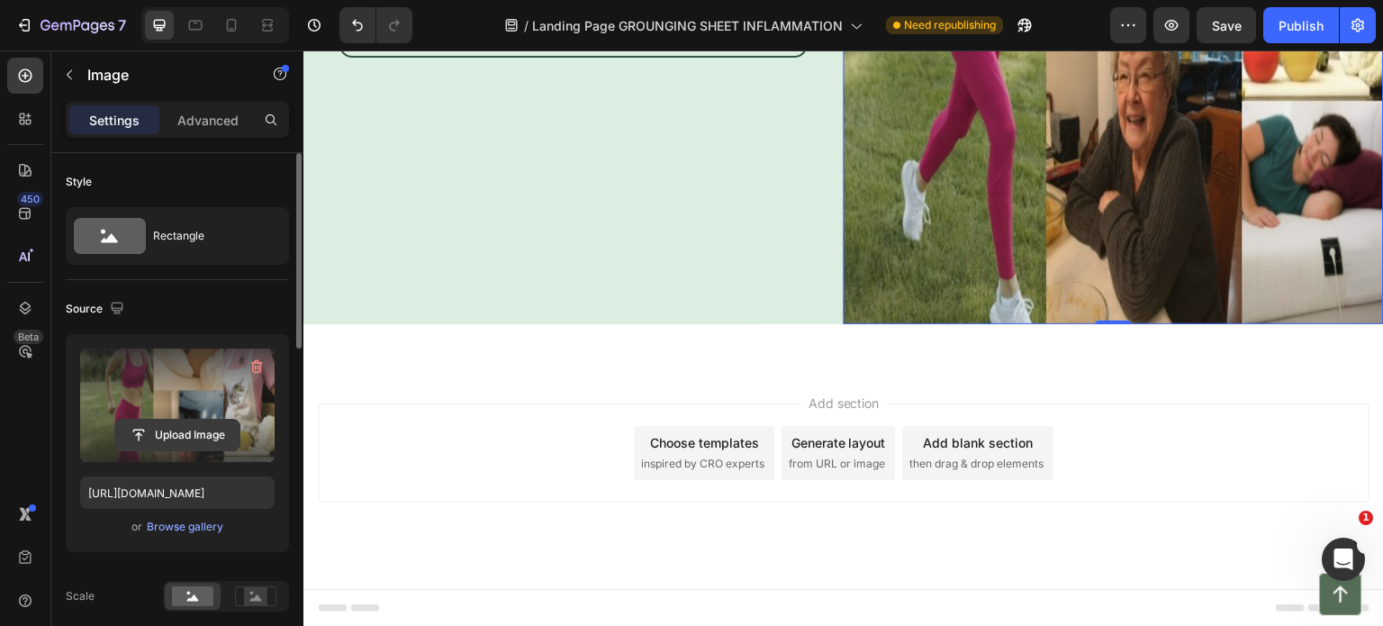
click at [186, 435] on input "file" at bounding box center [177, 435] width 124 height 31
click at [202, 435] on input "file" at bounding box center [177, 435] width 124 height 31
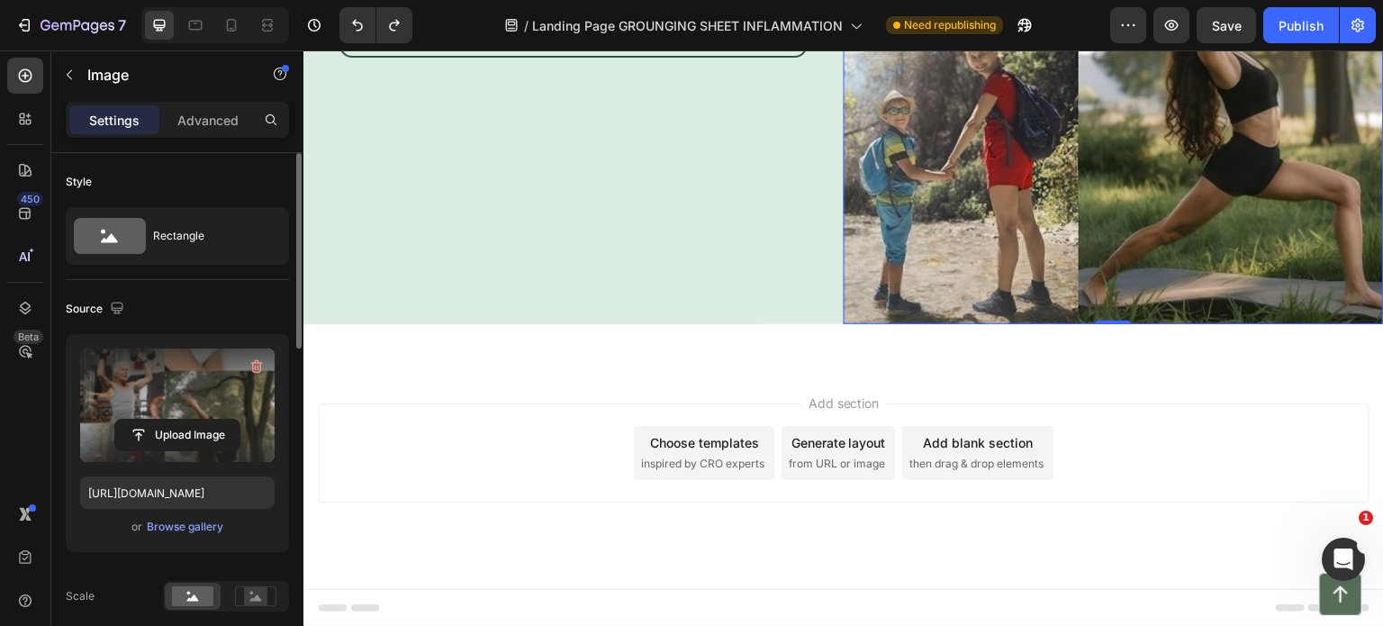
type input "[URL][DOMAIN_NAME]"
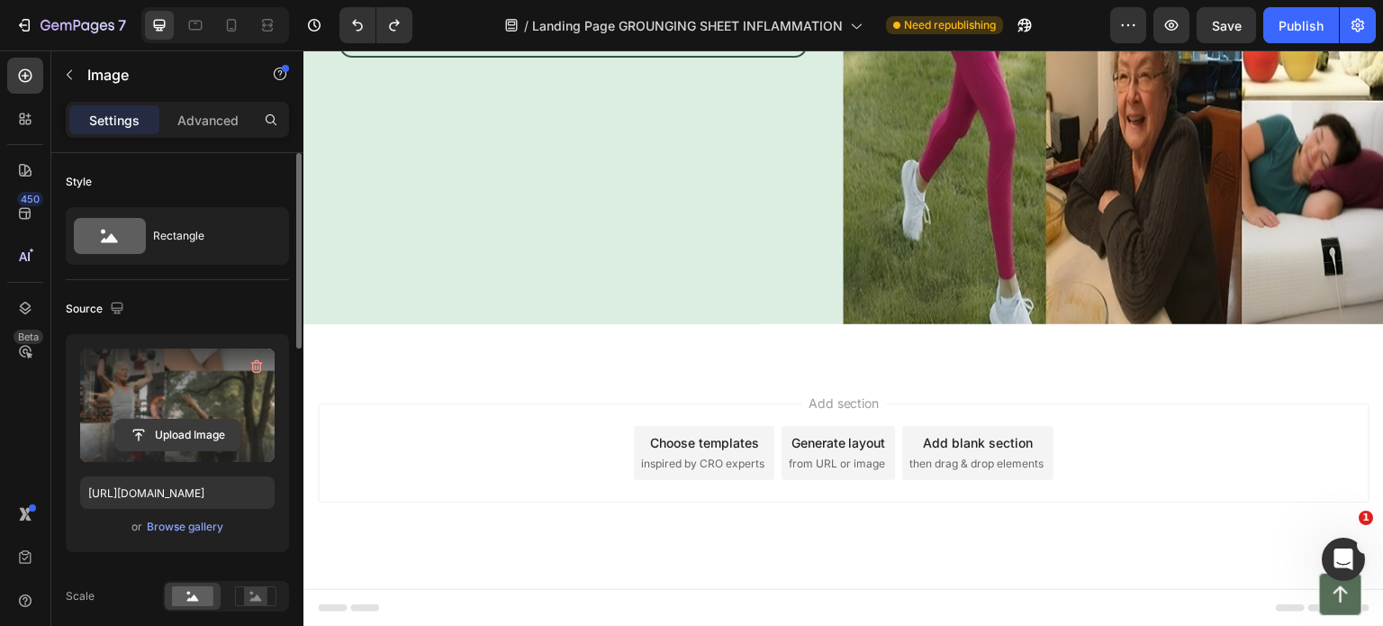
click at [164, 433] on input "file" at bounding box center [177, 435] width 124 height 31
click at [173, 432] on input "file" at bounding box center [177, 435] width 124 height 31
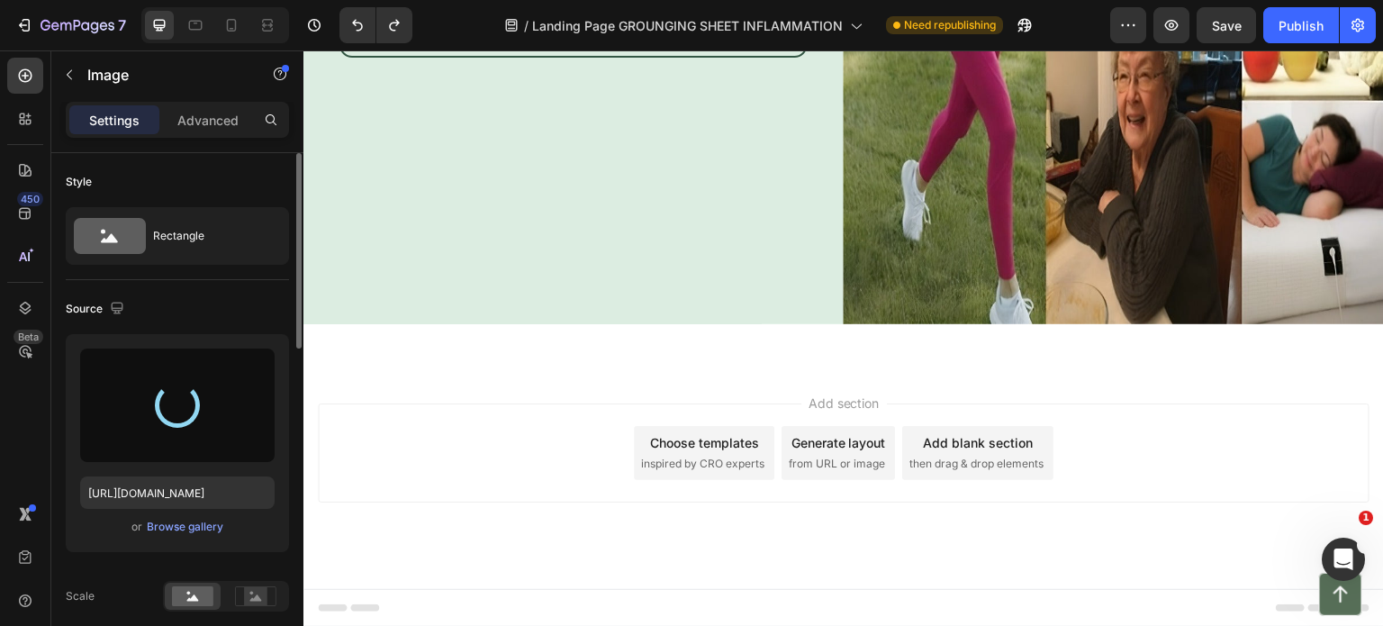
type input "[URL][DOMAIN_NAME]"
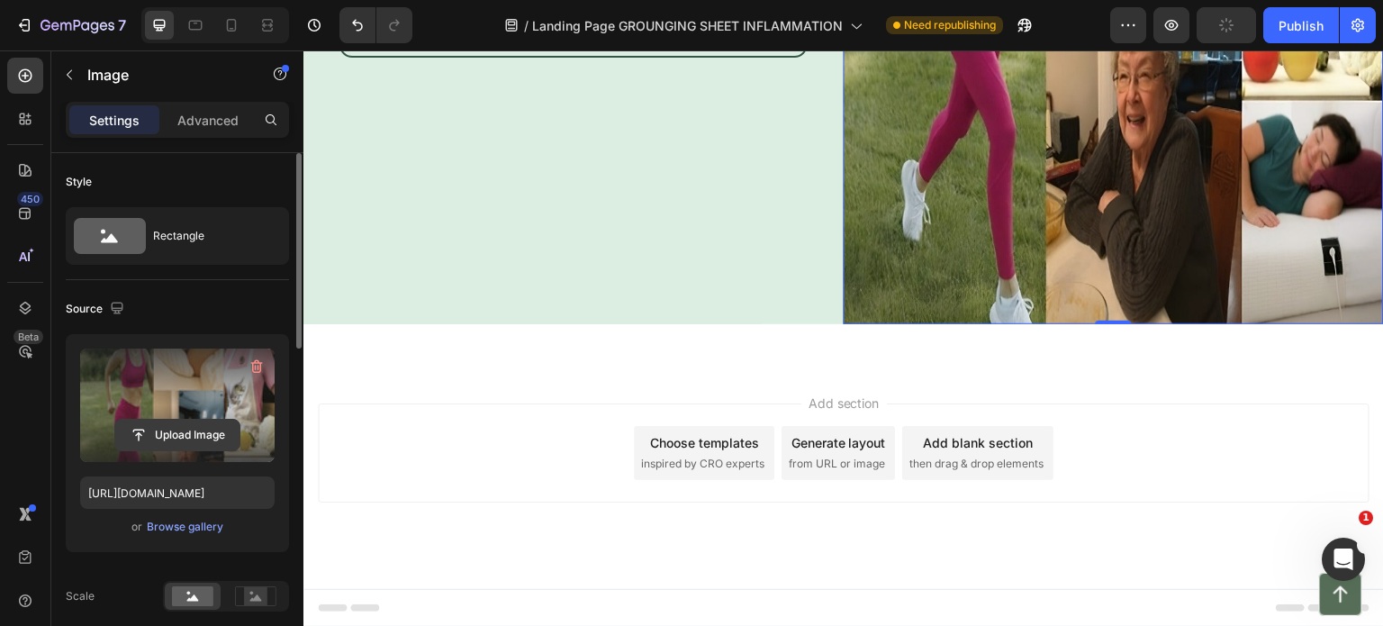
click at [159, 438] on input "file" at bounding box center [177, 435] width 124 height 31
click at [1295, 32] on div "Publish" at bounding box center [1301, 25] width 45 height 19
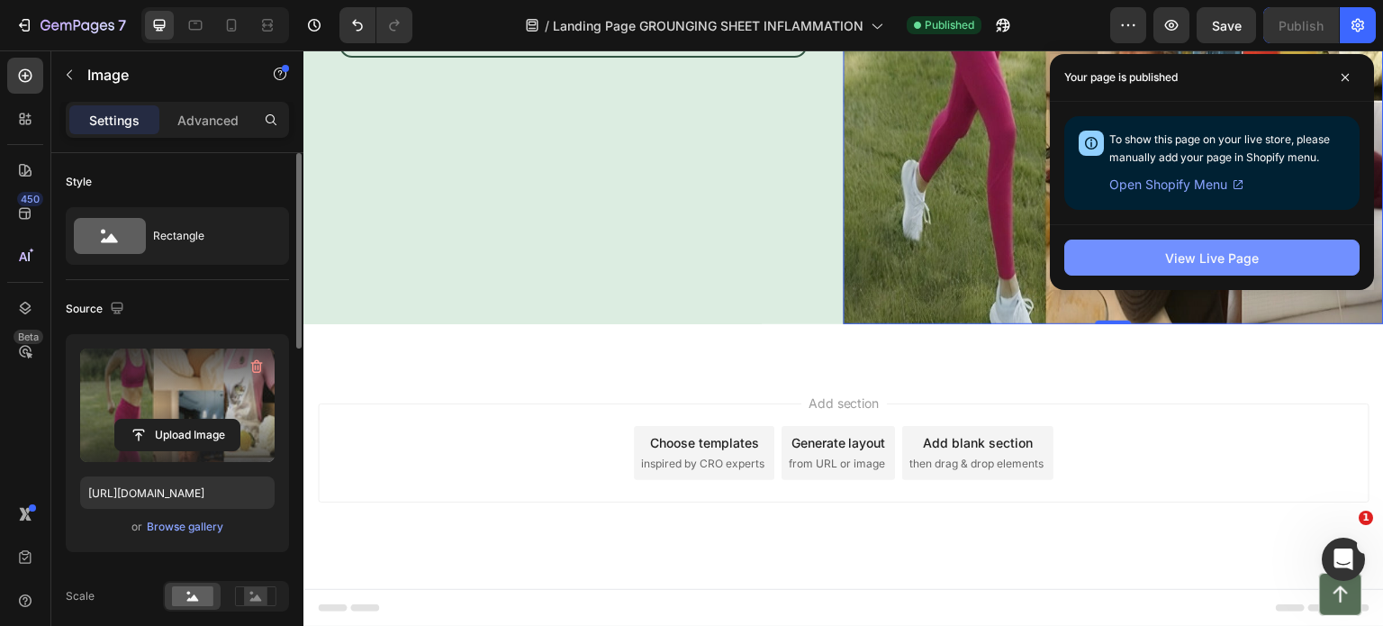
click at [1161, 253] on button "View Live Page" at bounding box center [1211, 258] width 295 height 36
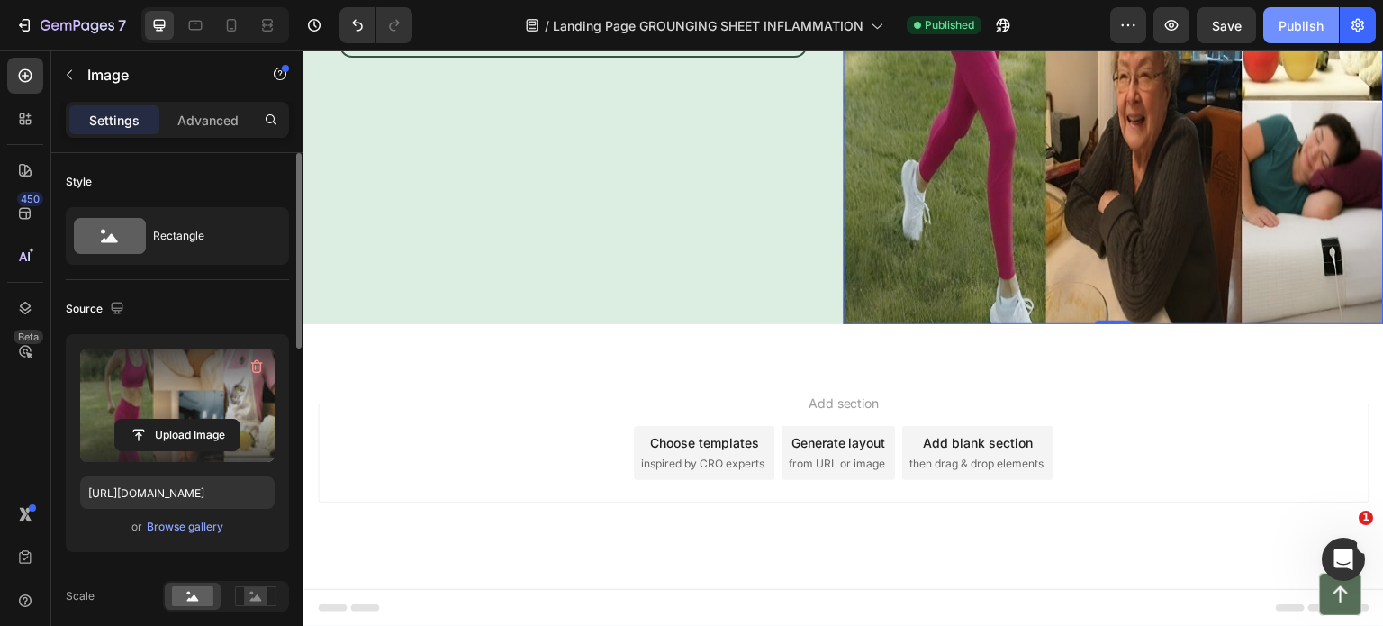
click at [1298, 26] on div "Publish" at bounding box center [1301, 25] width 45 height 19
click at [196, 115] on p "Advanced" at bounding box center [207, 120] width 61 height 19
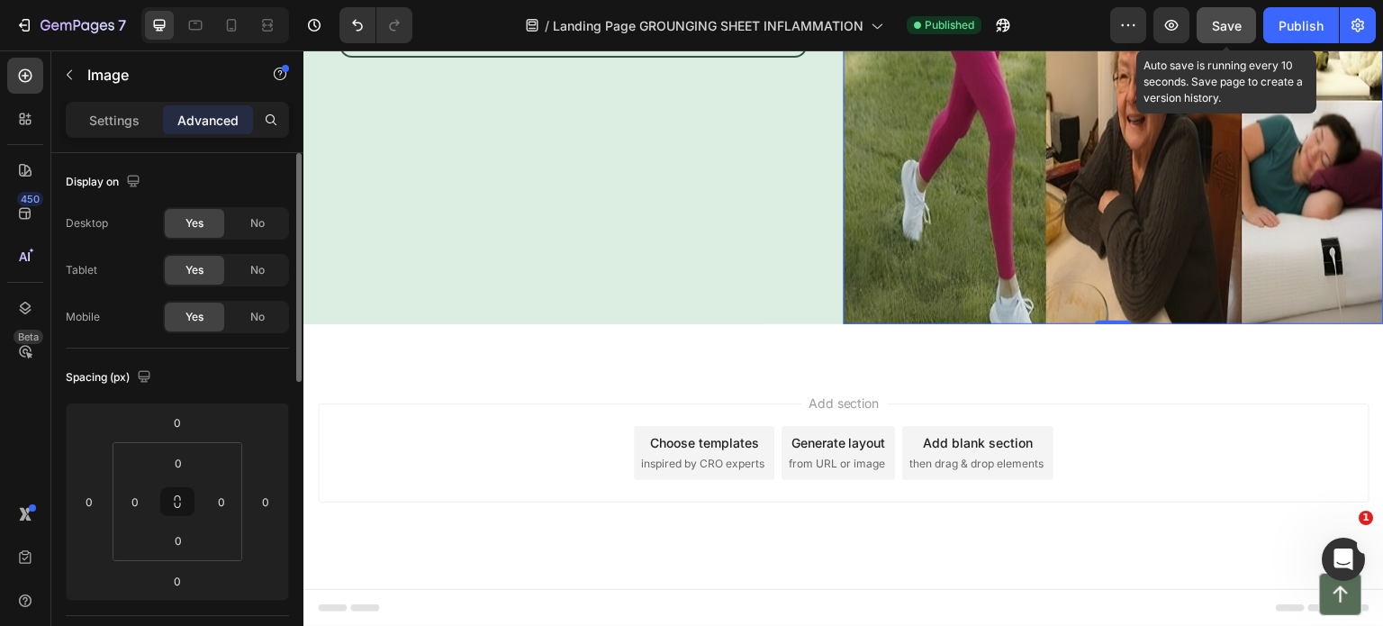
click at [1219, 30] on span "Save" at bounding box center [1227, 25] width 30 height 15
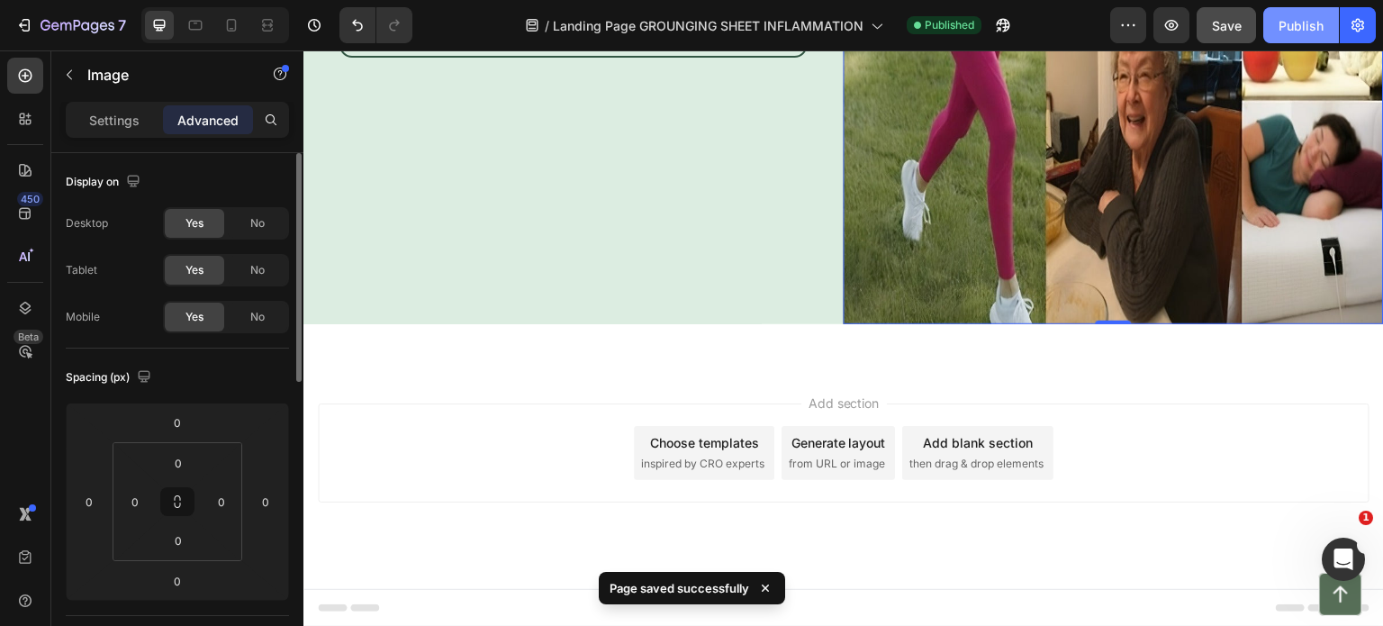
click at [1281, 26] on div "Publish" at bounding box center [1301, 25] width 45 height 19
